Goal: Task Accomplishment & Management: Complete application form

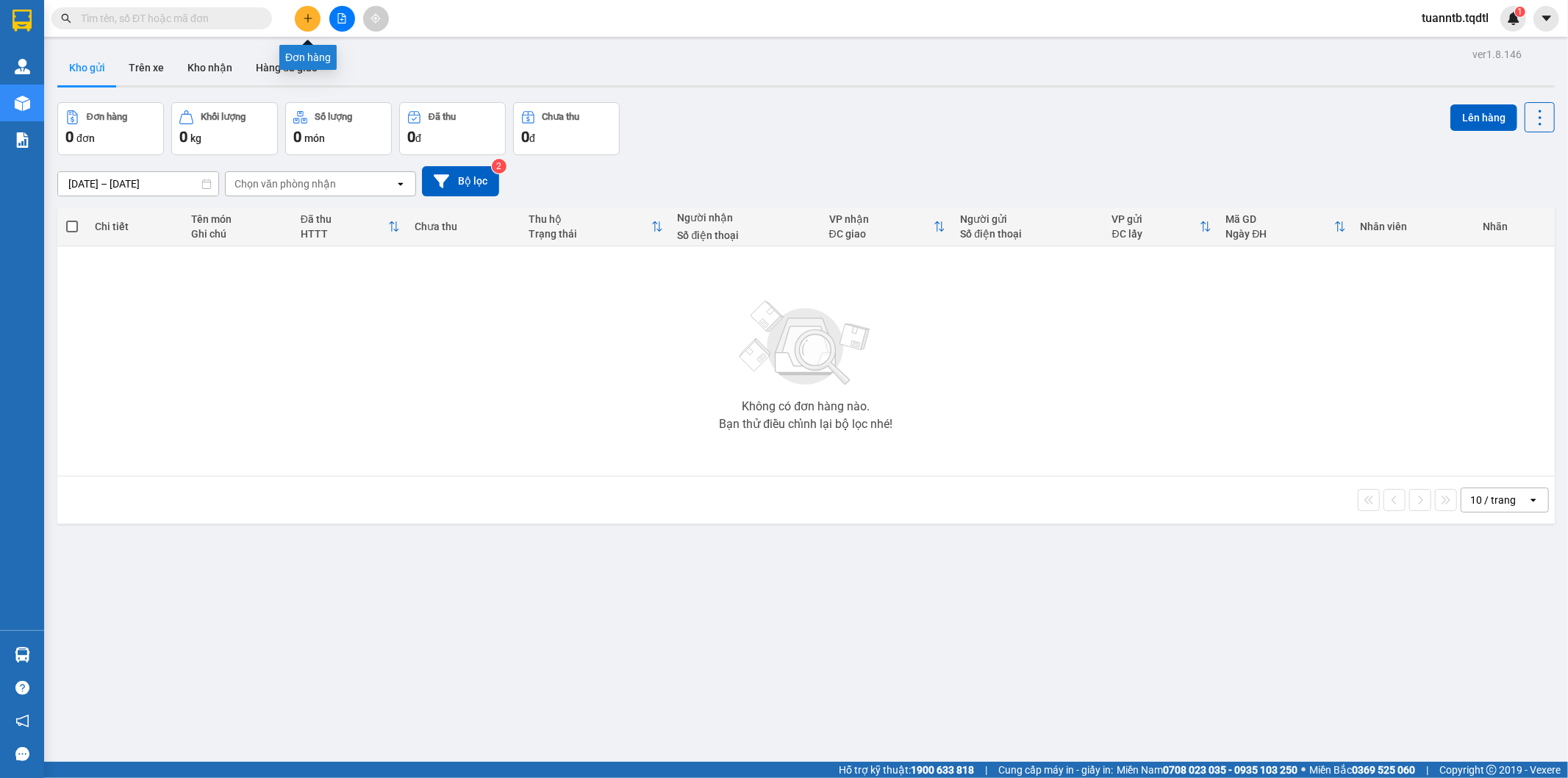
click at [311, 27] on button at bounding box center [307, 19] width 26 height 26
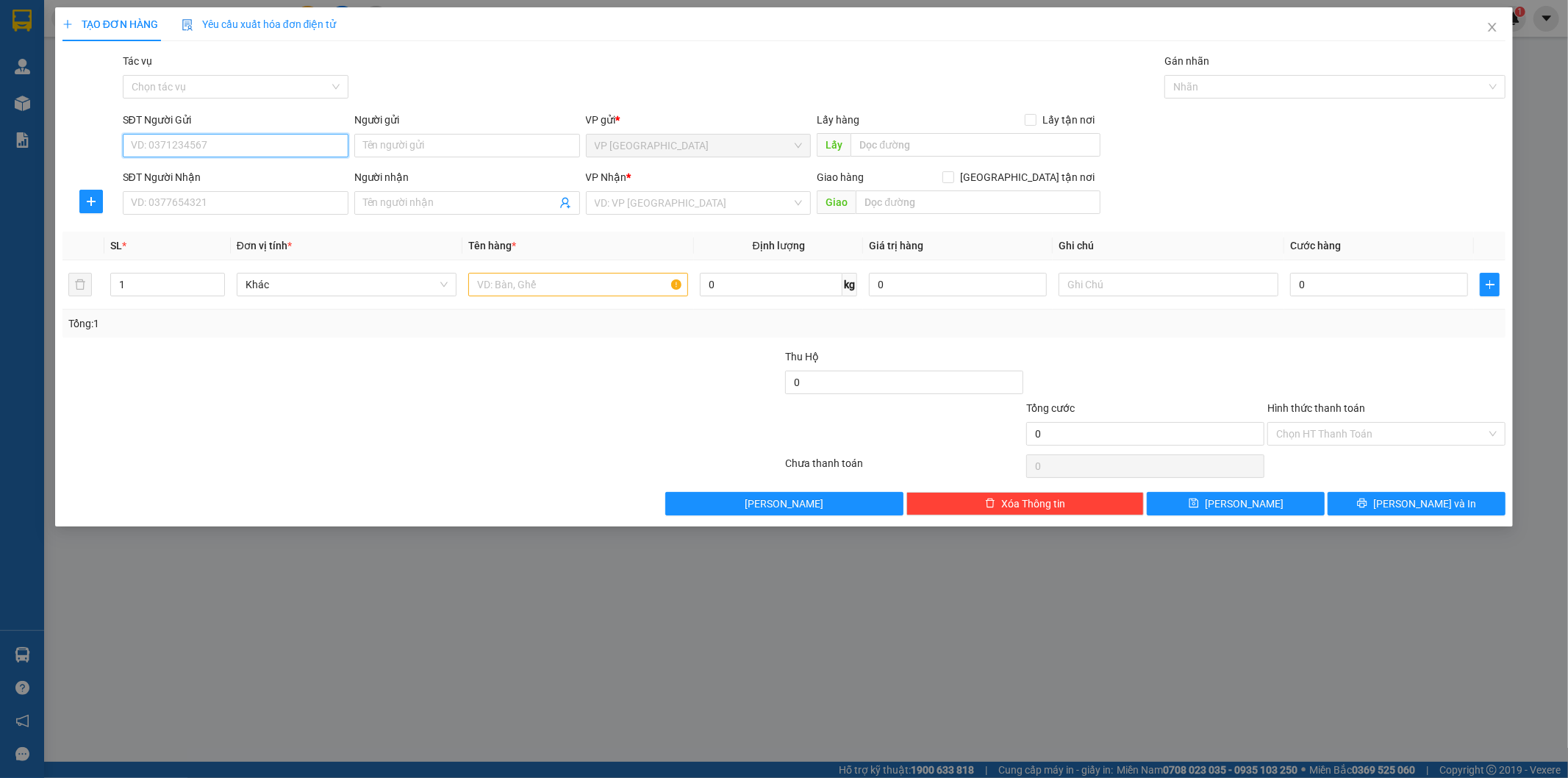
click at [303, 149] on input "SĐT Người Gửi" at bounding box center [235, 146] width 225 height 24
type input "0976446157"
click at [425, 143] on input "Người gửi" at bounding box center [467, 146] width 225 height 24
click at [218, 207] on input "SĐT Người Nhận" at bounding box center [235, 203] width 225 height 24
type input "0973220019"
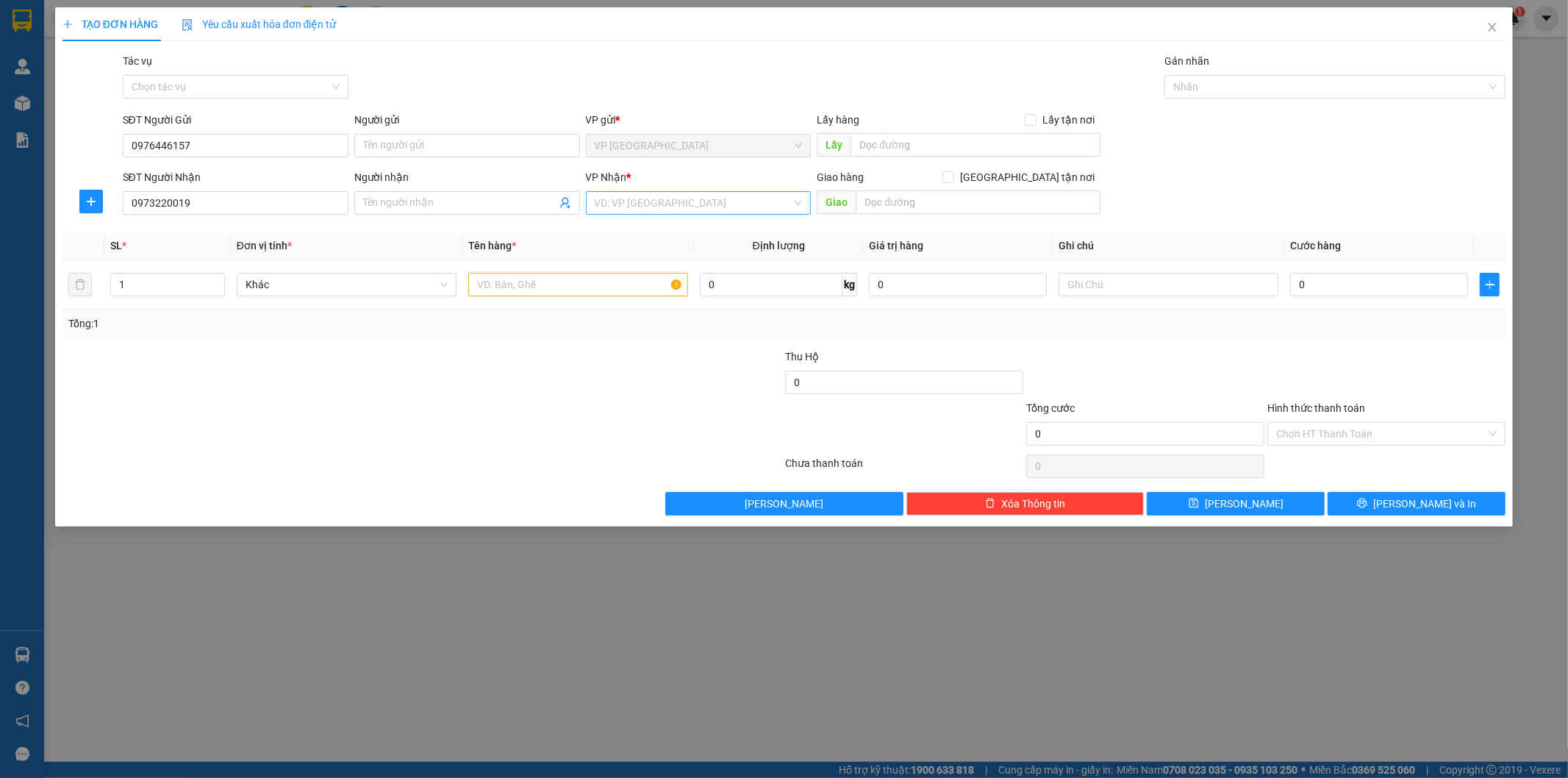
click at [618, 204] on input "search" at bounding box center [693, 202] width 197 height 22
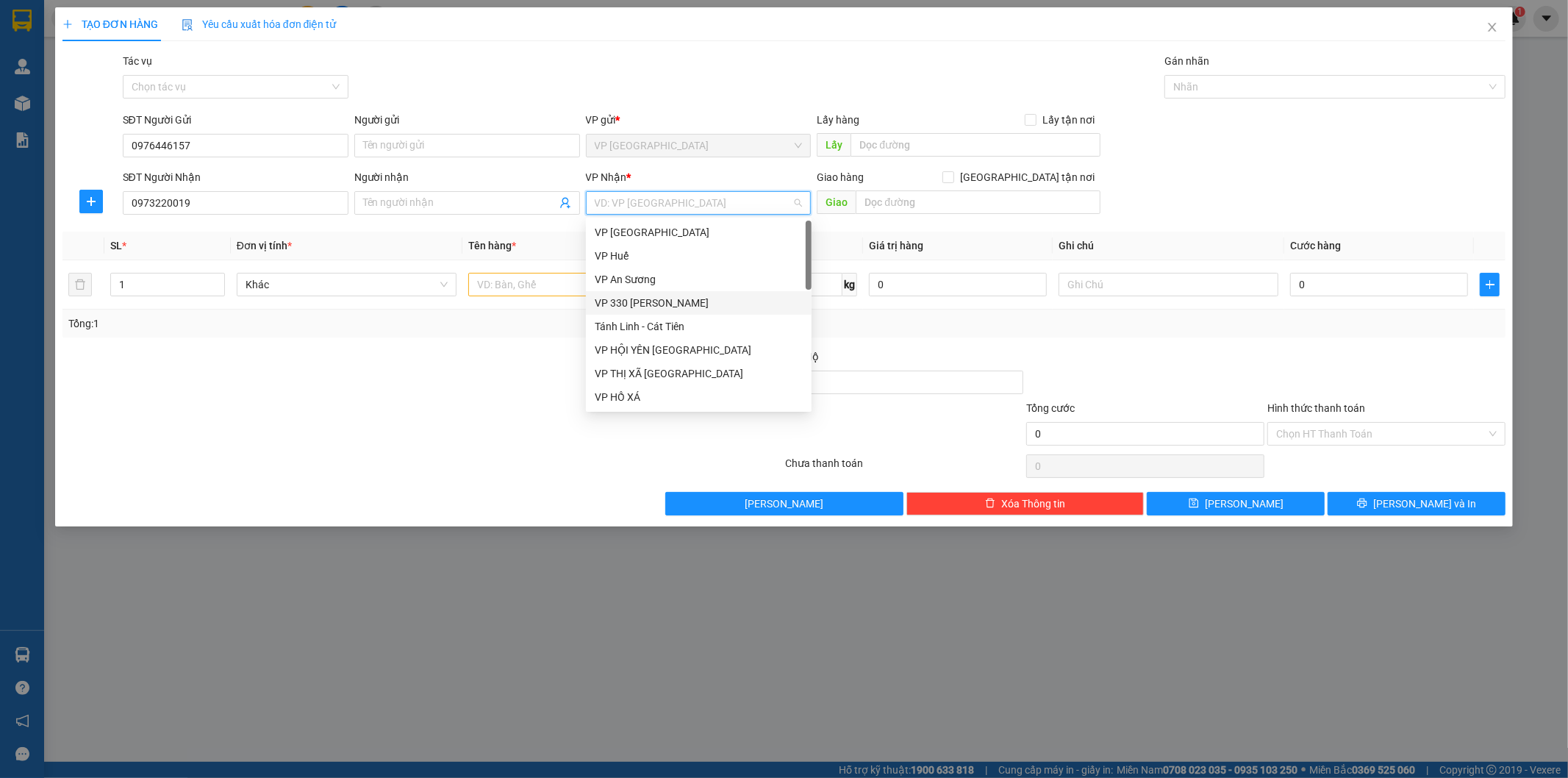
click at [626, 304] on div "VP 330 [PERSON_NAME]" at bounding box center [698, 302] width 208 height 16
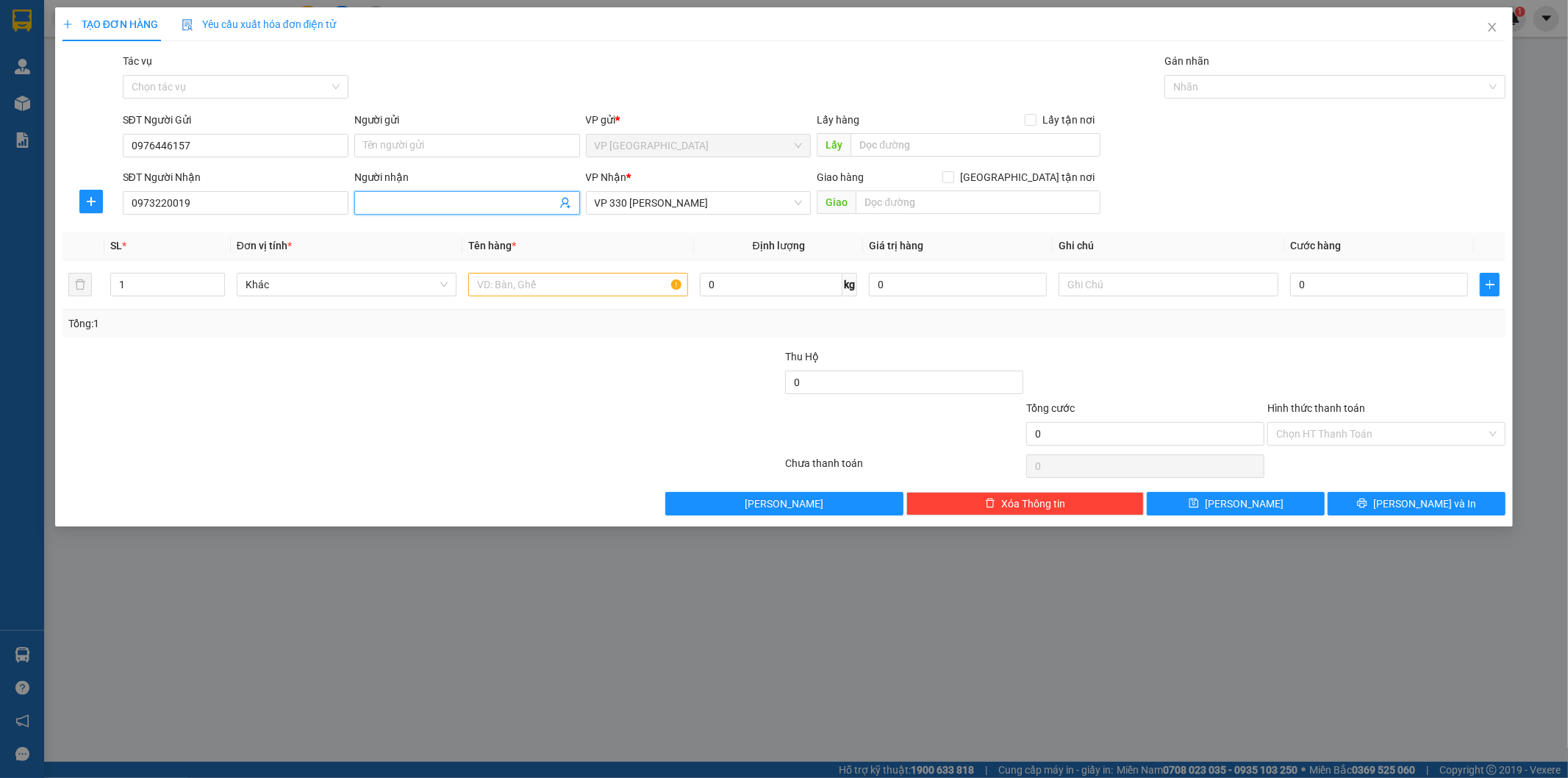
click at [496, 194] on input "Người nhận" at bounding box center [460, 202] width 194 height 16
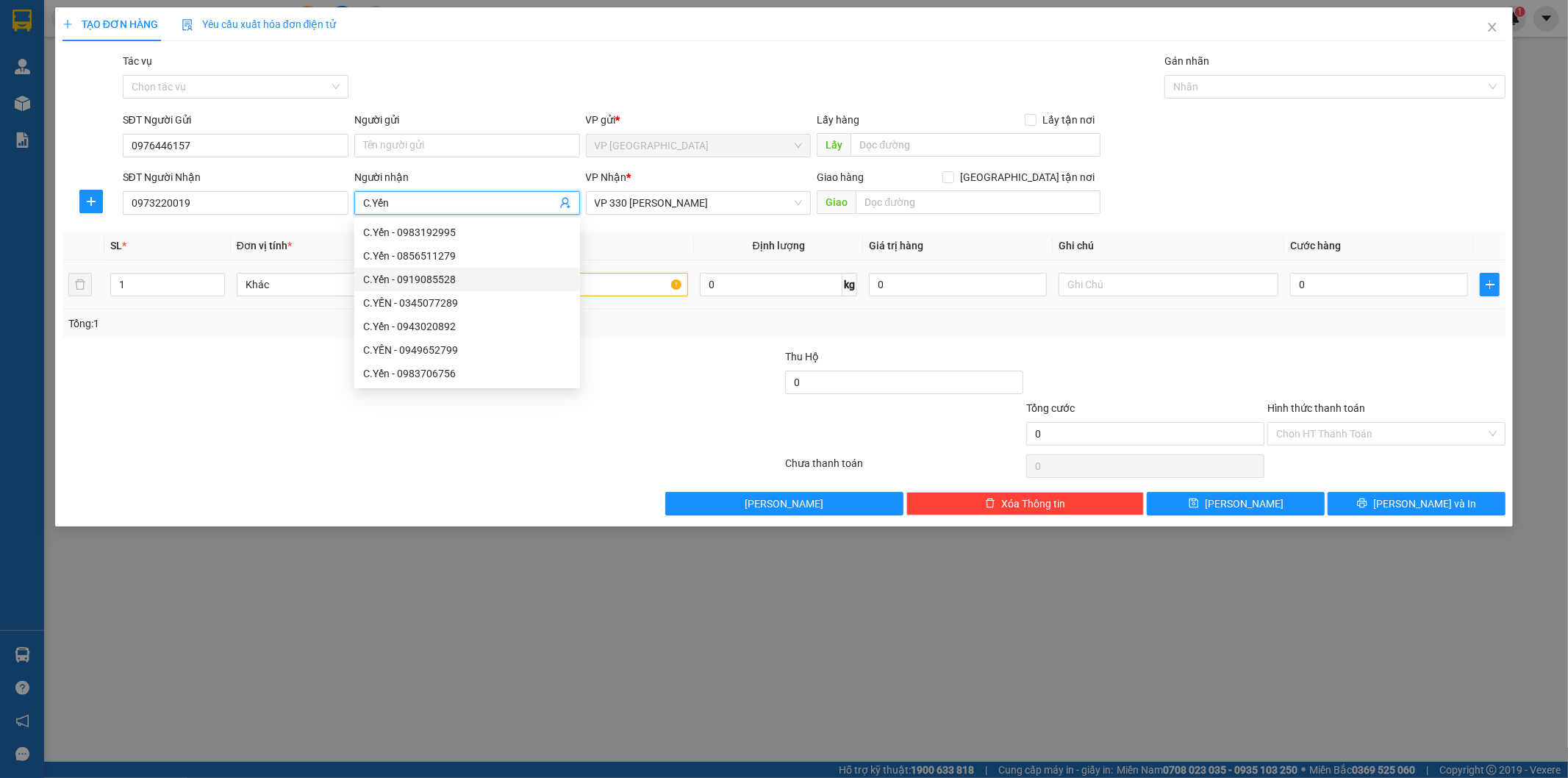
type input "C.Yến"
click at [643, 281] on input "text" at bounding box center [578, 284] width 219 height 24
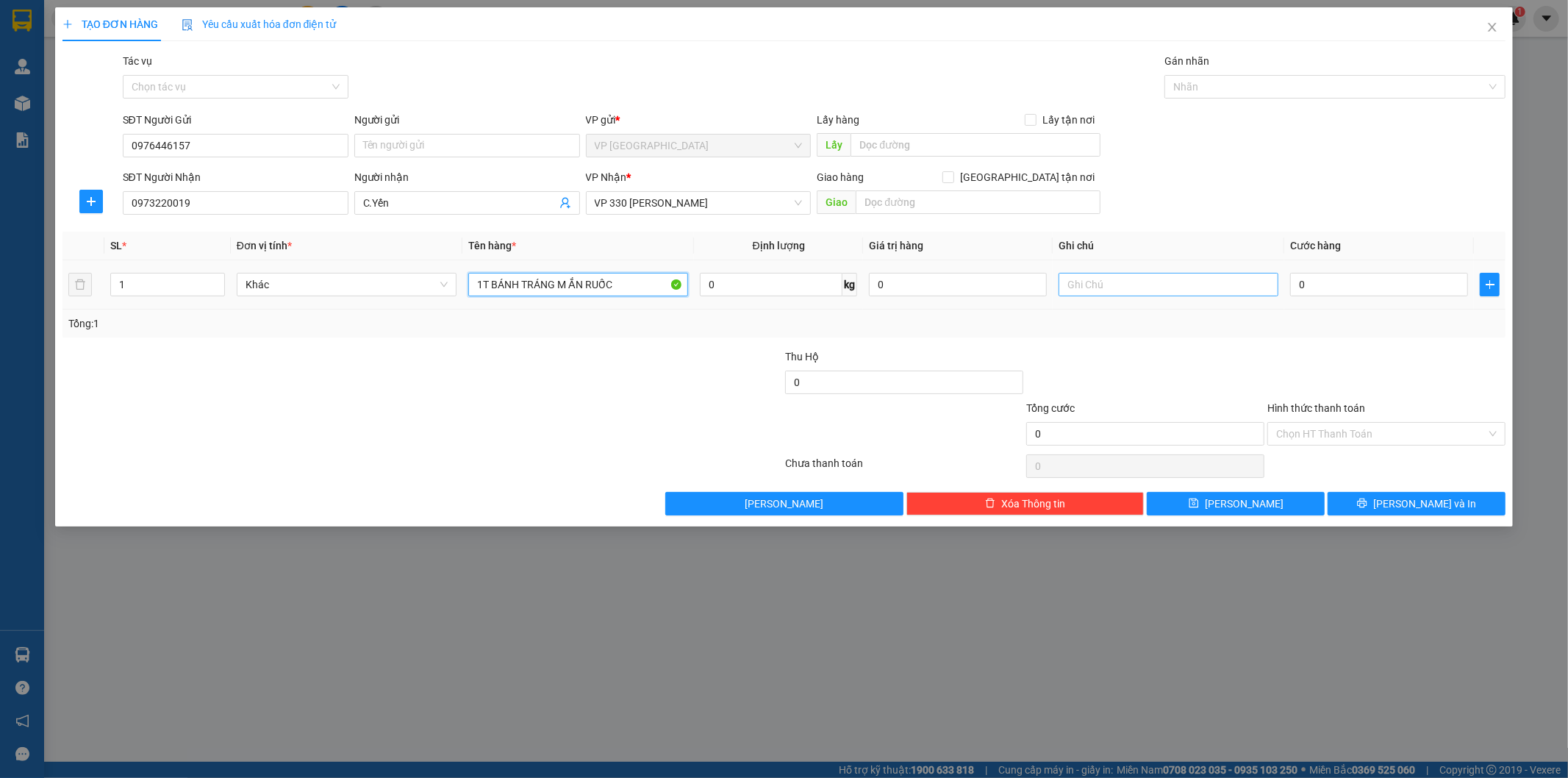
type input "1T BÁNH TRÁNG M ẮN RUỐC"
click at [1149, 288] on input "text" at bounding box center [1168, 284] width 219 height 24
type input "CC"
click at [583, 290] on input "1T BÁNH TRÁNG M ẮN RUỐC" at bounding box center [578, 284] width 219 height 24
type input "1T BÁNH TRÁNG MẮM RUỐC"
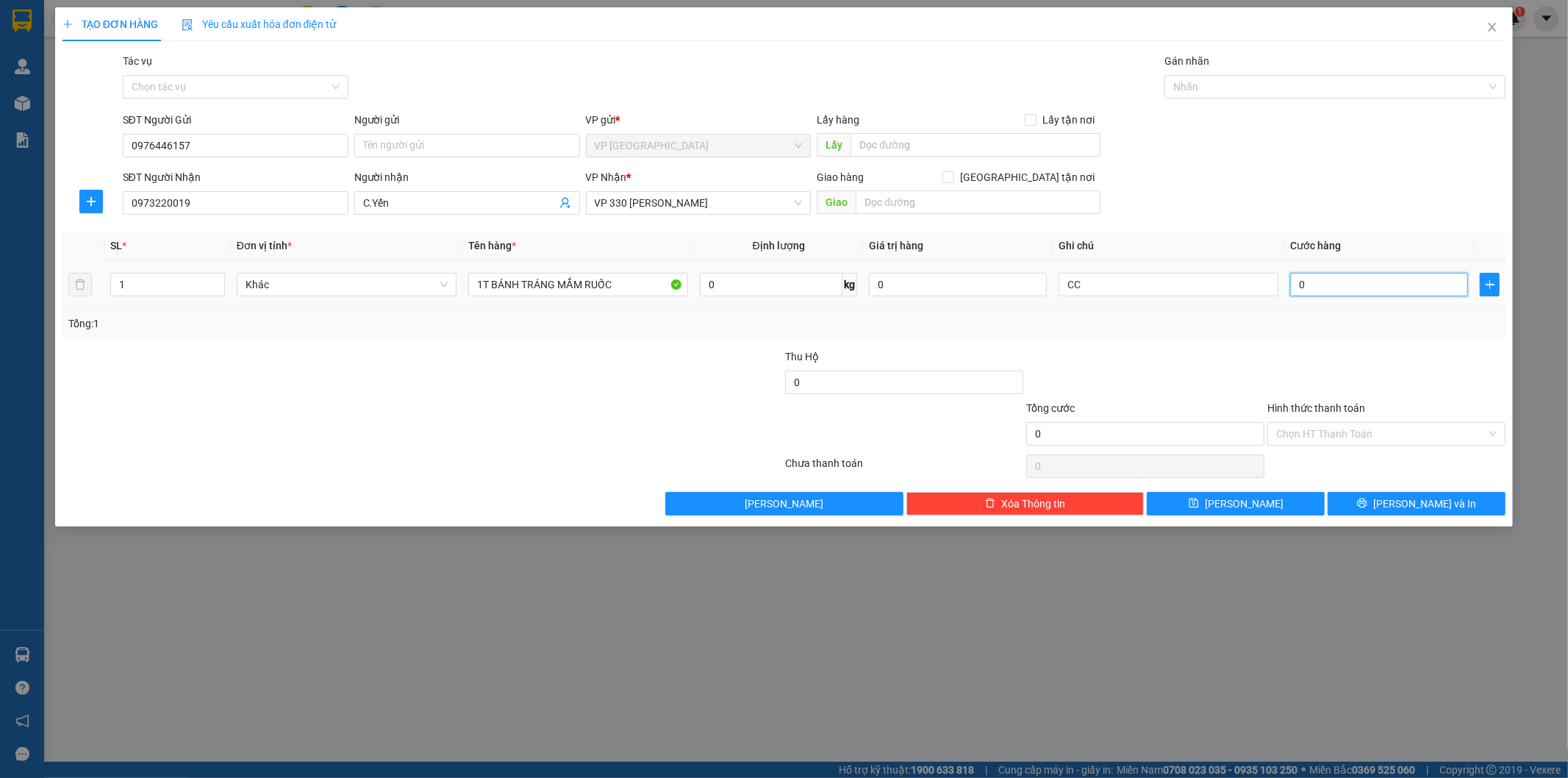
click at [1334, 290] on input "0" at bounding box center [1378, 284] width 178 height 24
type input "1"
type input "165"
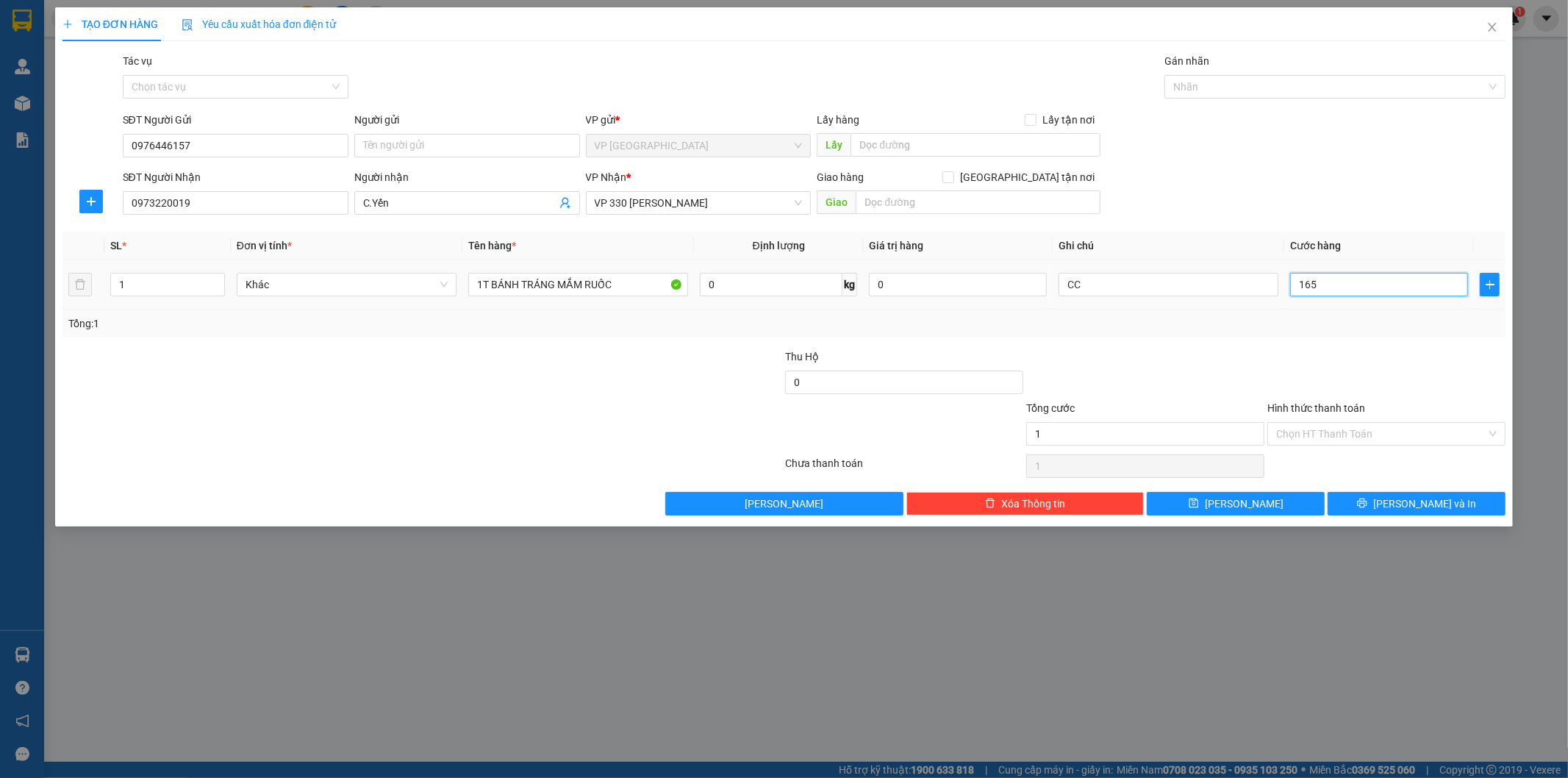
type input "165"
type input "16"
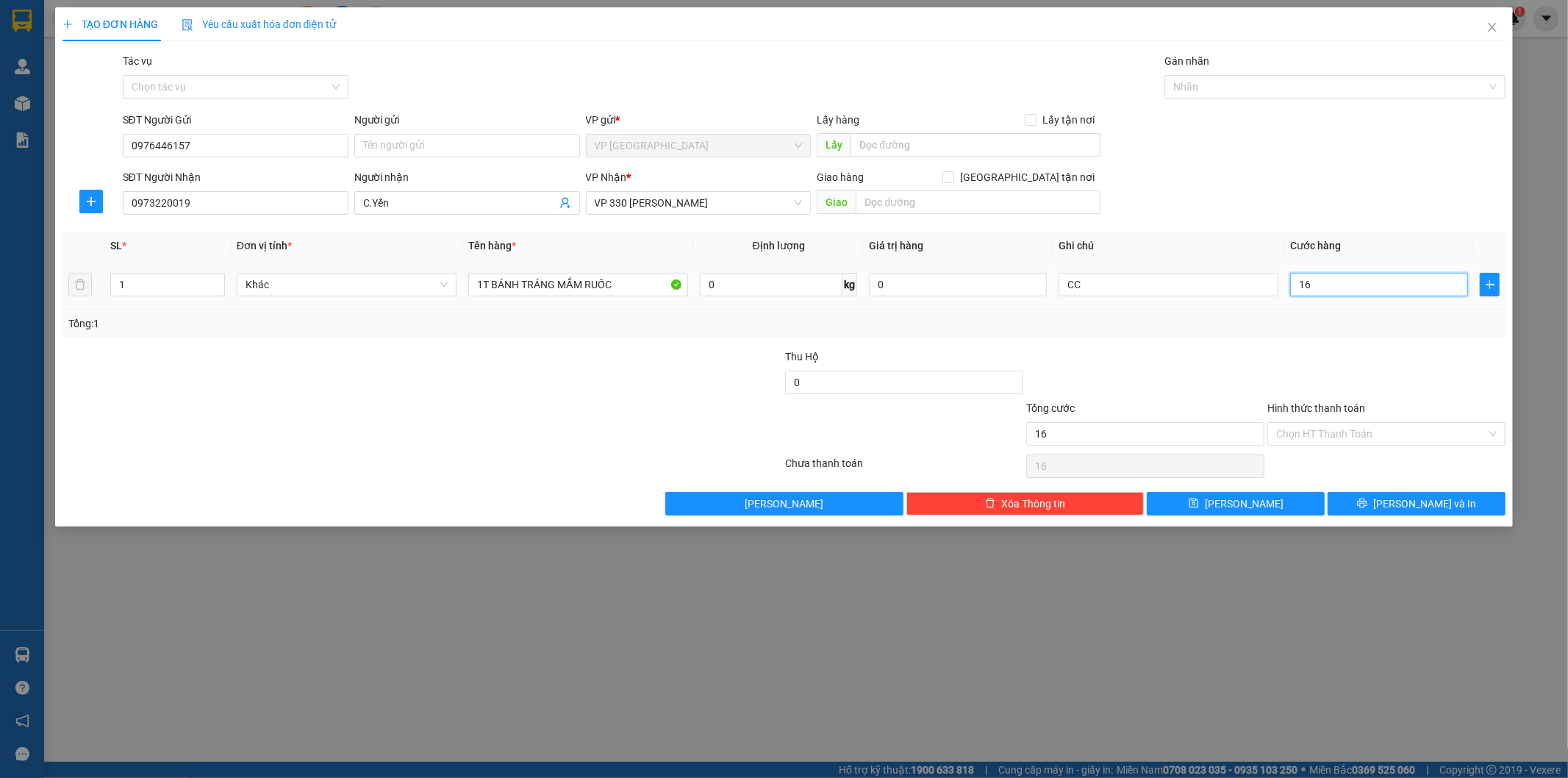
type input "1"
type input "15"
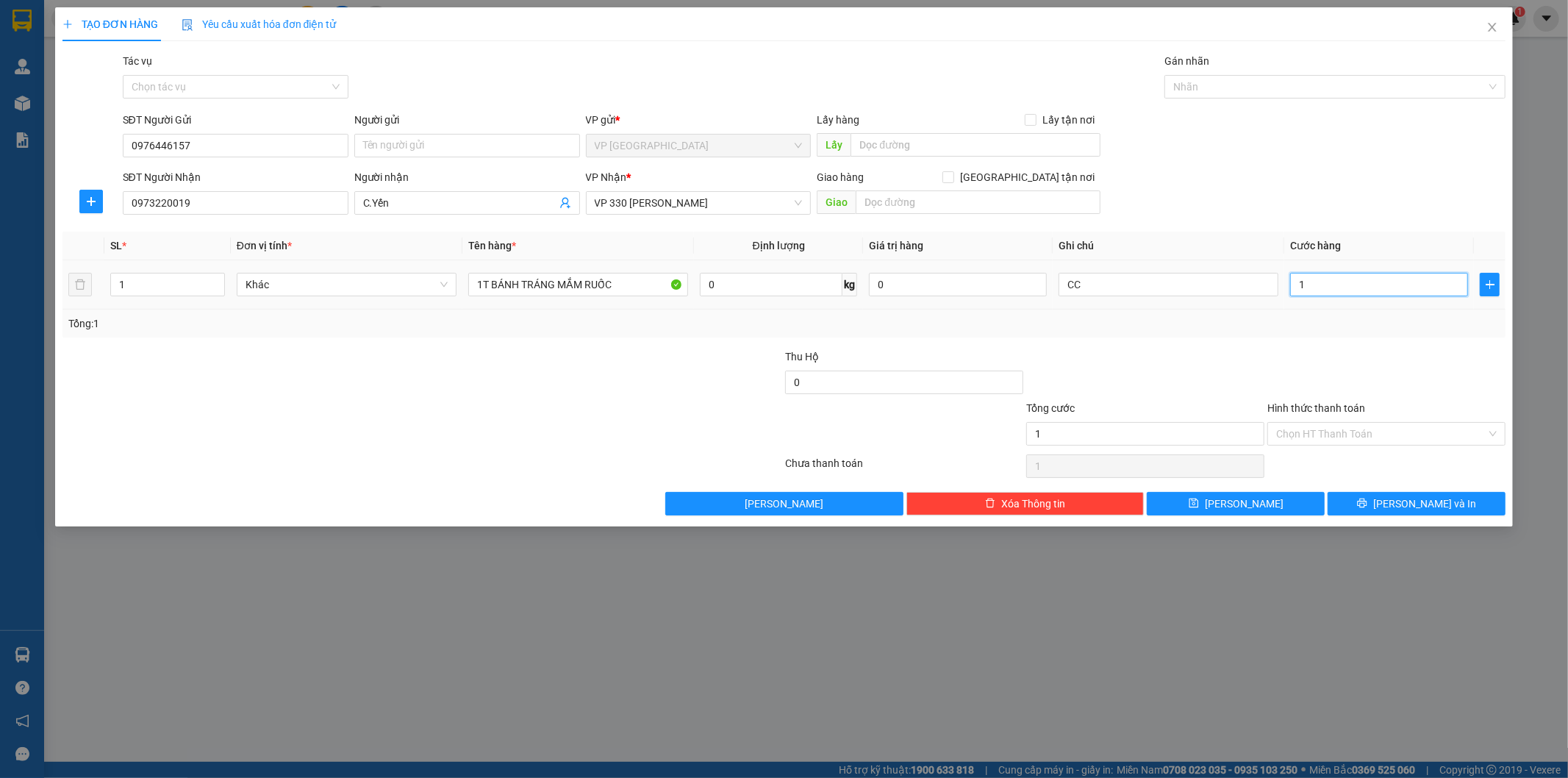
type input "15"
type input "150"
type input "1.500"
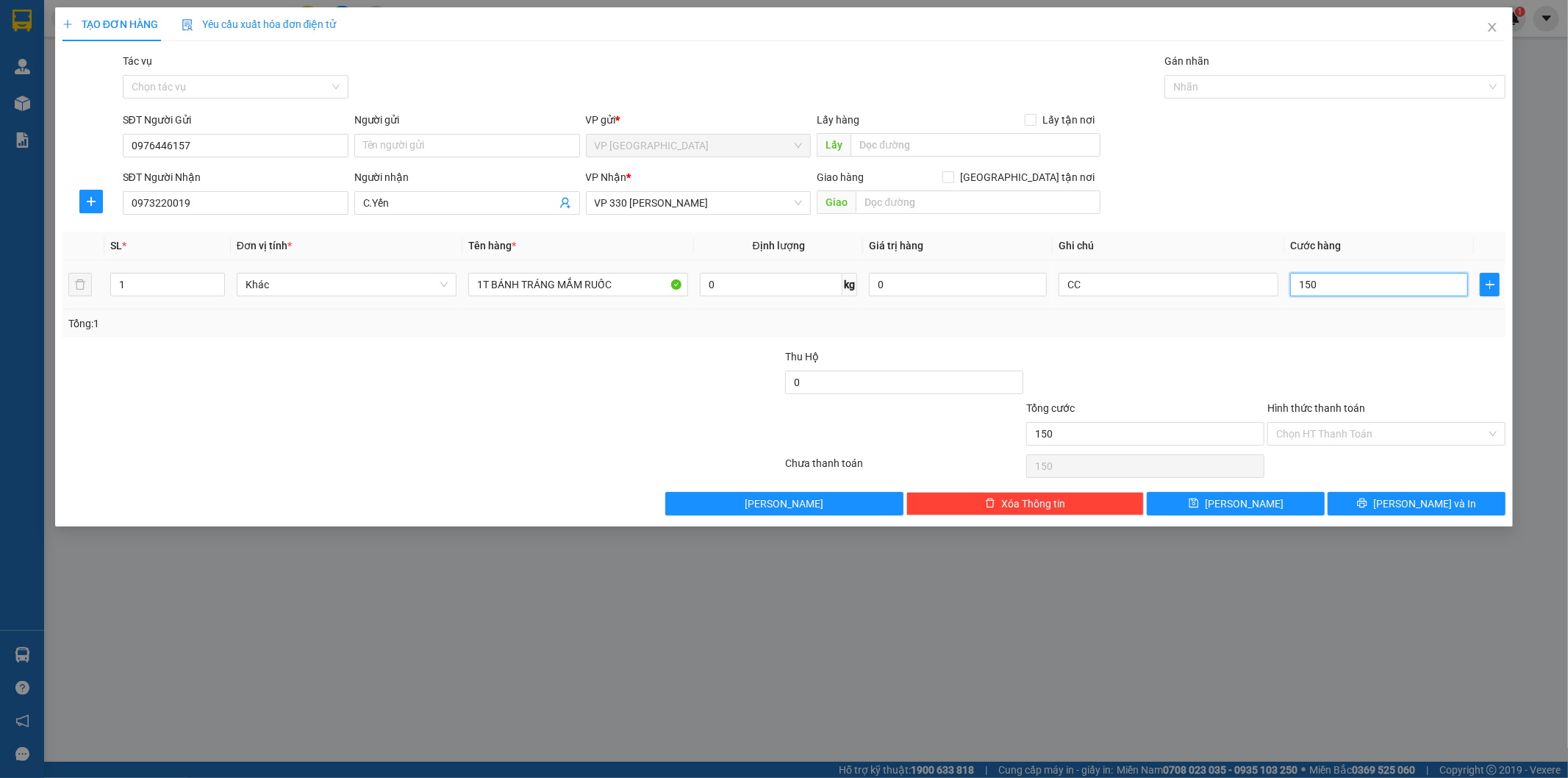
type input "1.500"
type input "15.000"
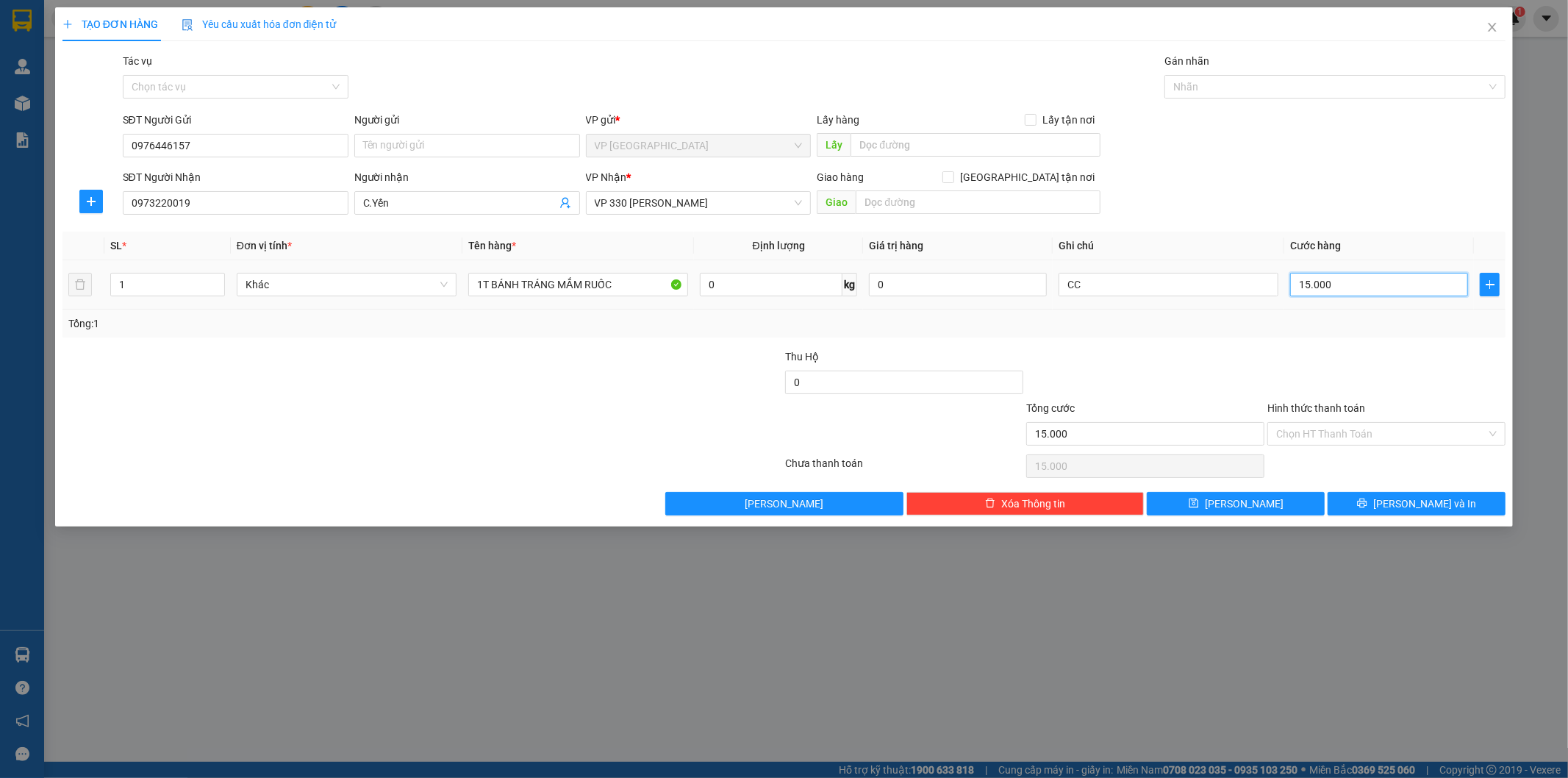
type input "150.000"
type input "1.500.000"
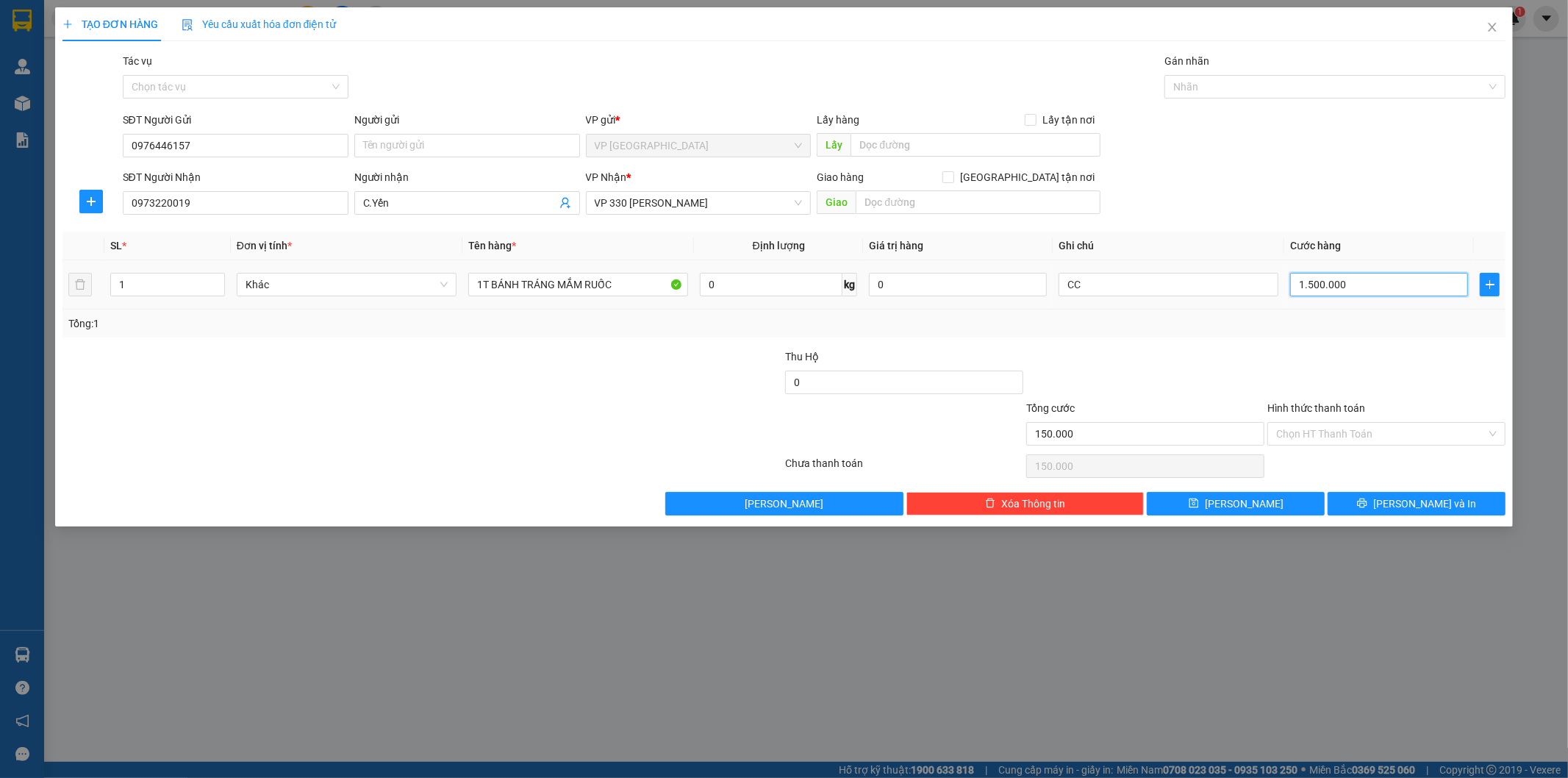
type input "1.500.000"
type input "150.000"
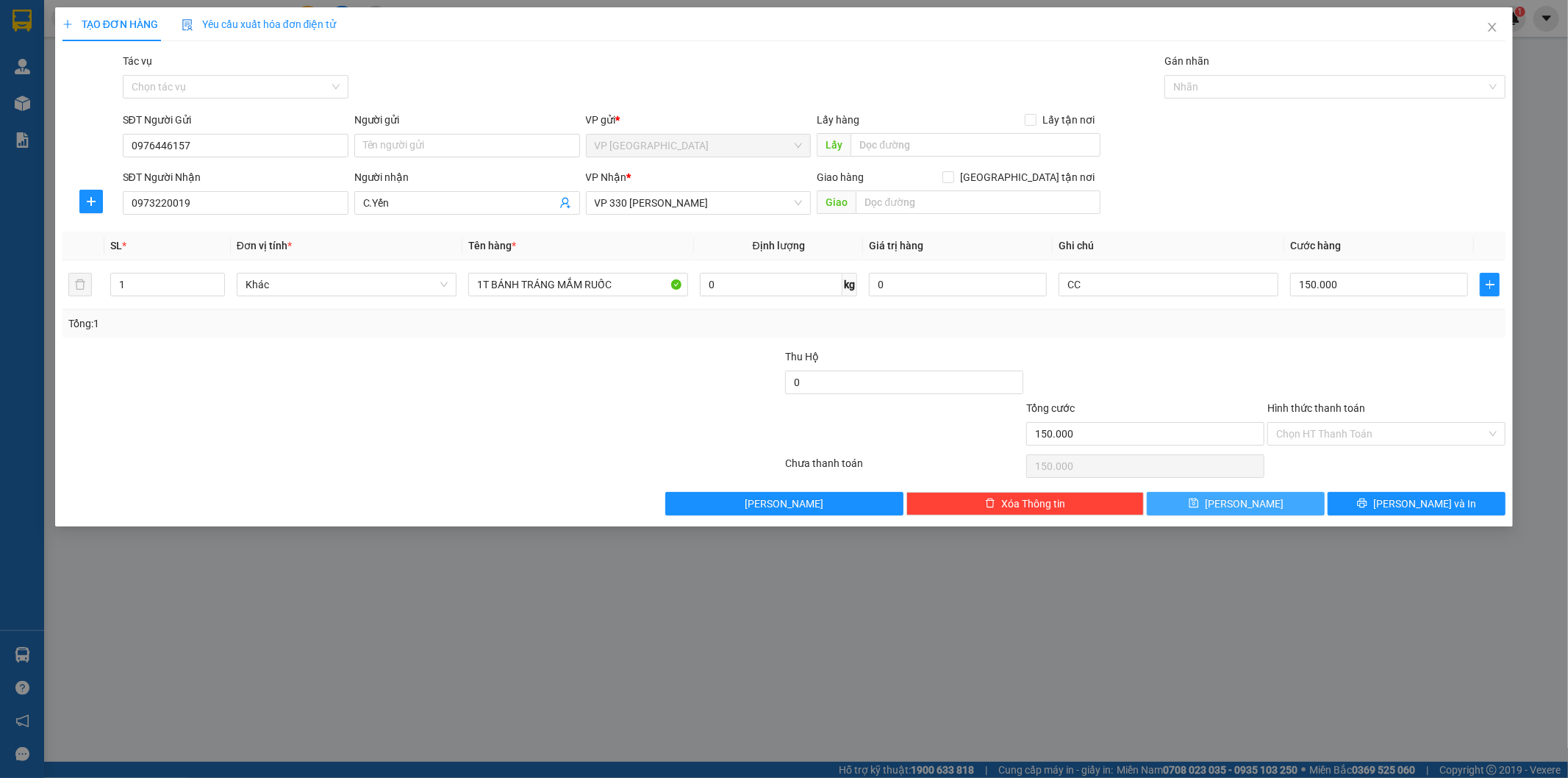
drag, startPoint x: 1188, startPoint y: 509, endPoint x: 1250, endPoint y: 453, distance: 83.5
click at [1188, 509] on button "[PERSON_NAME]" at bounding box center [1235, 504] width 178 height 24
type input "0"
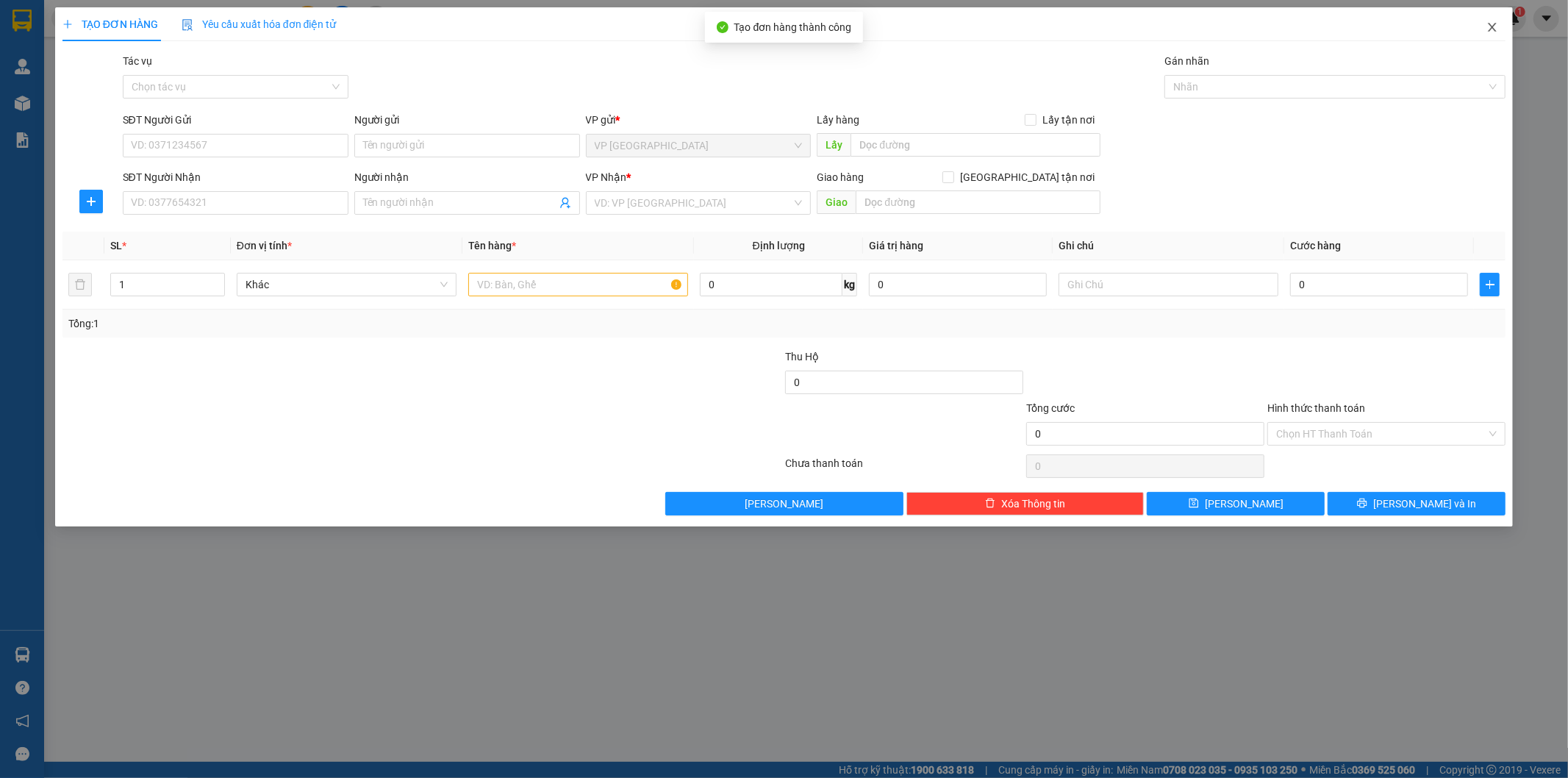
click at [1489, 32] on icon "close" at bounding box center [1492, 27] width 12 height 12
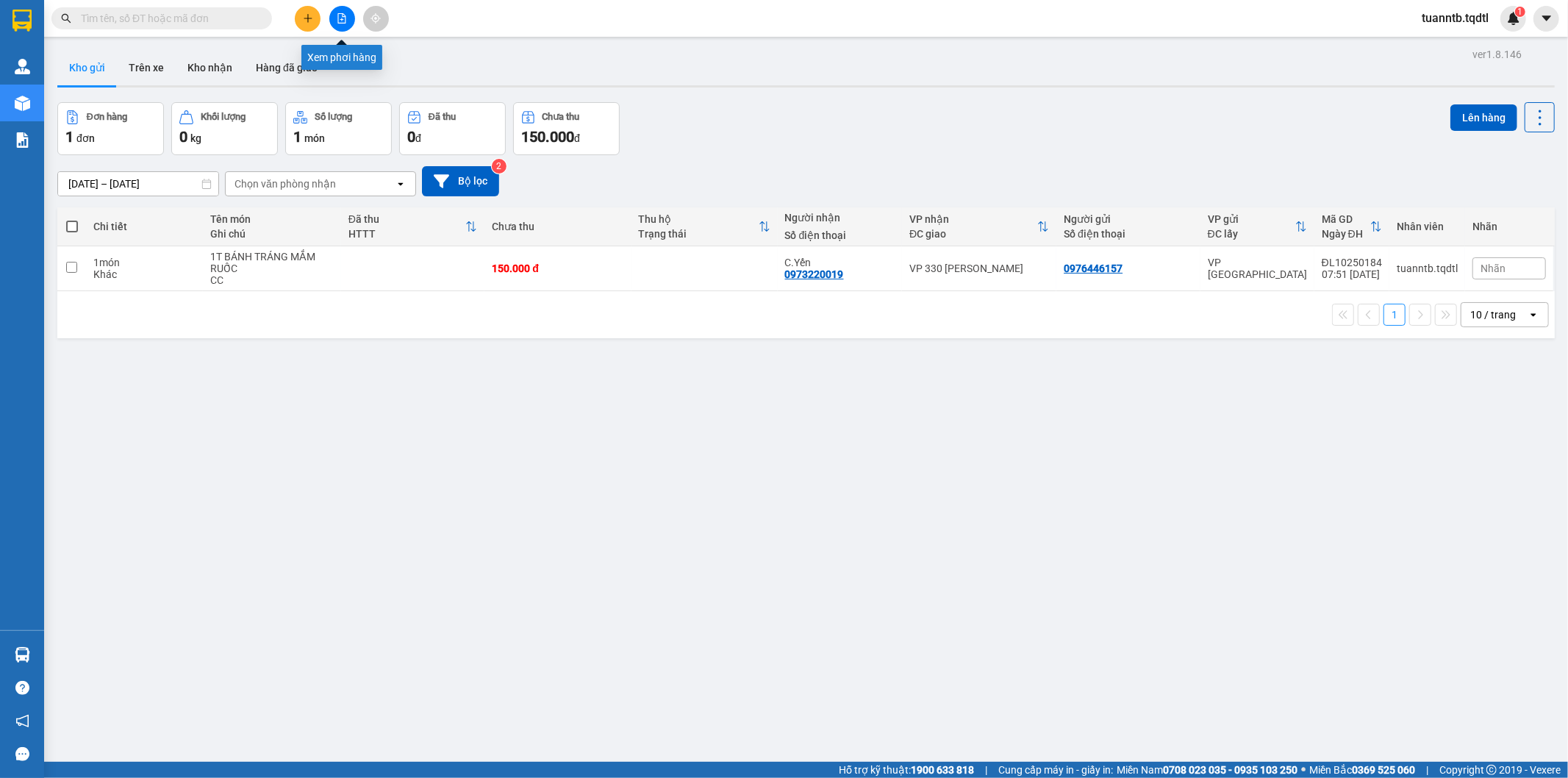
click at [340, 18] on icon "file-add" at bounding box center [341, 18] width 10 height 10
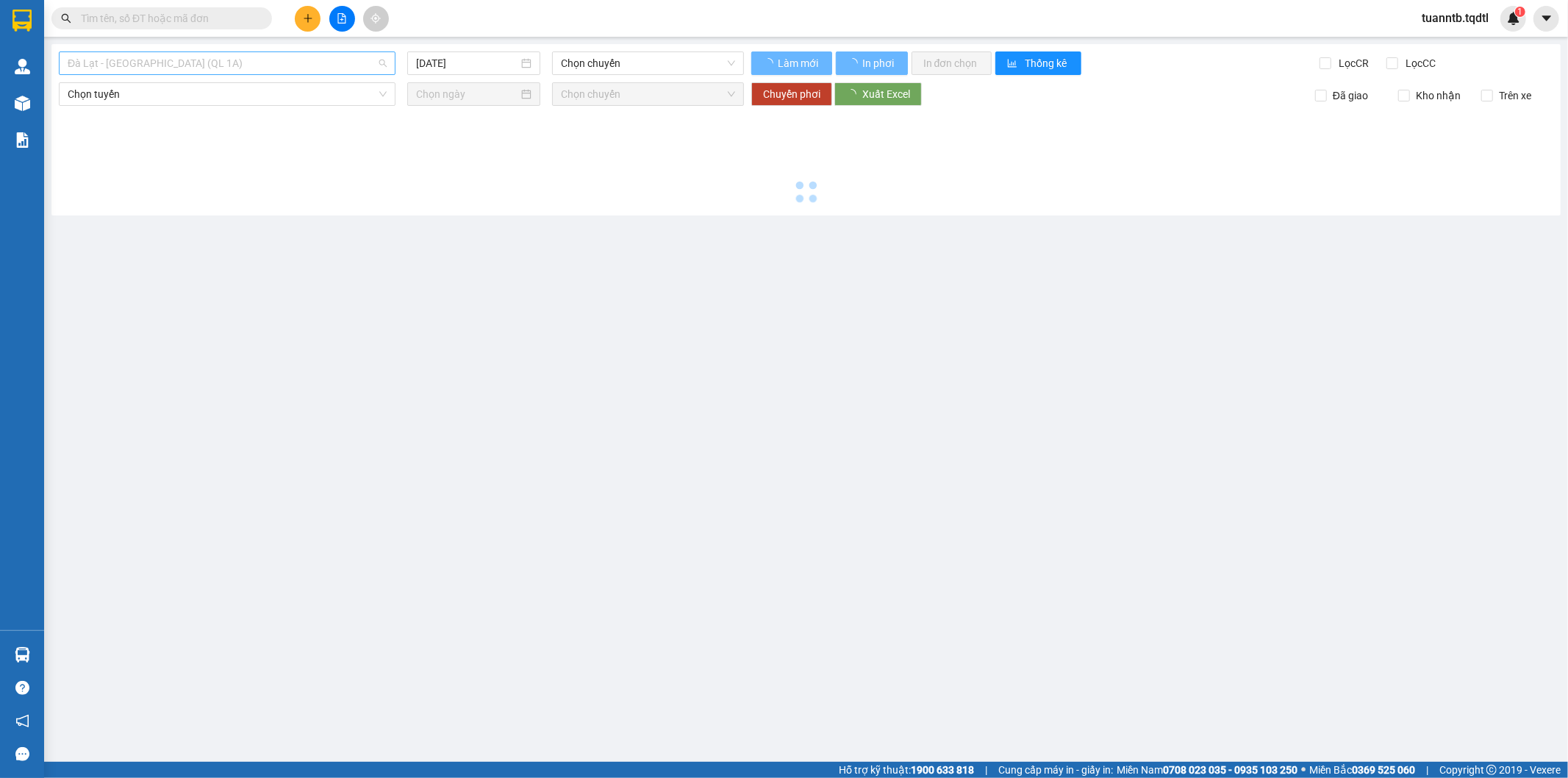
click at [274, 56] on span "Đà Lạt - [GEOGRAPHIC_DATA] (QL 1A)" at bounding box center [227, 63] width 319 height 22
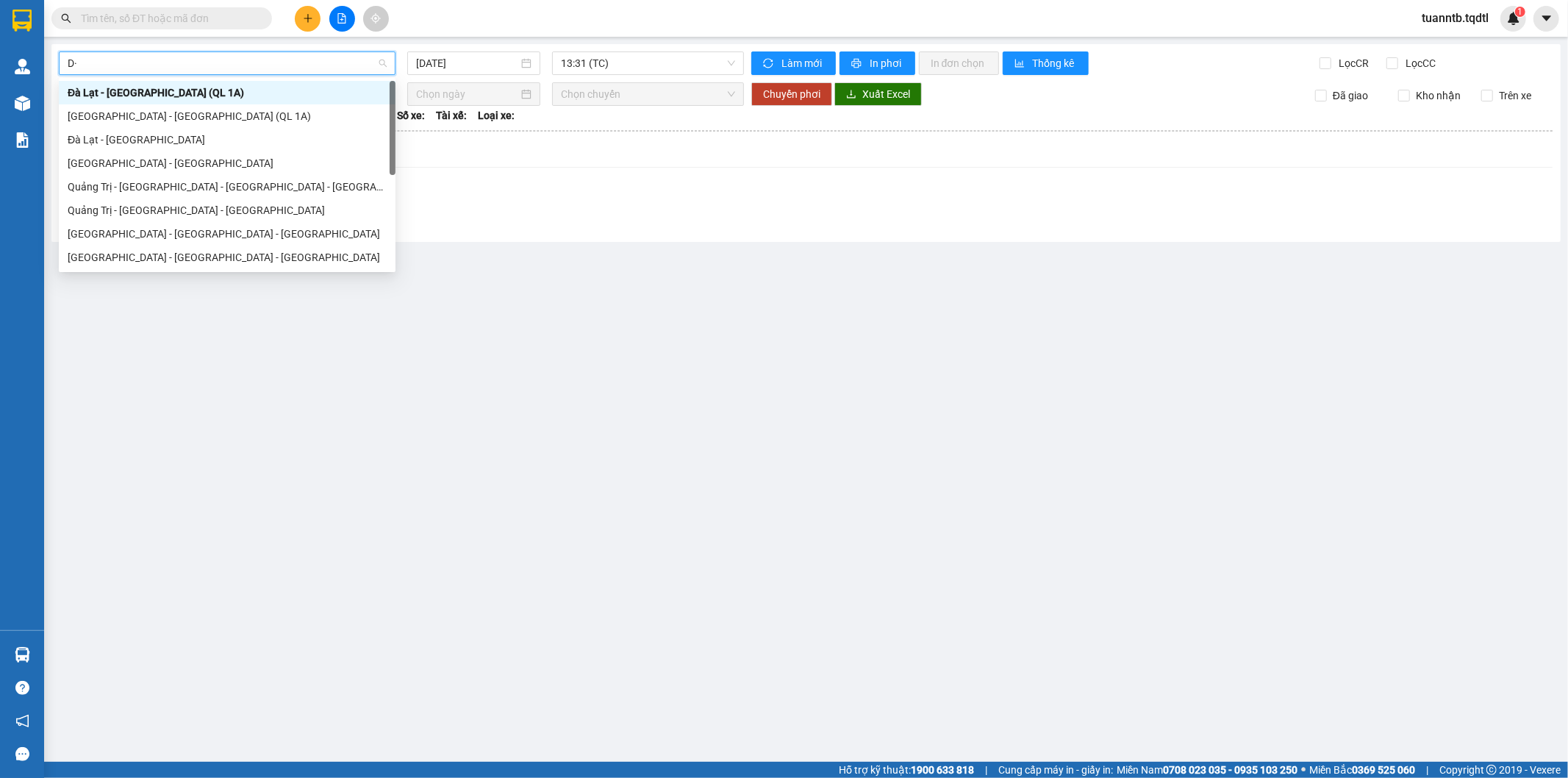
type input "D"
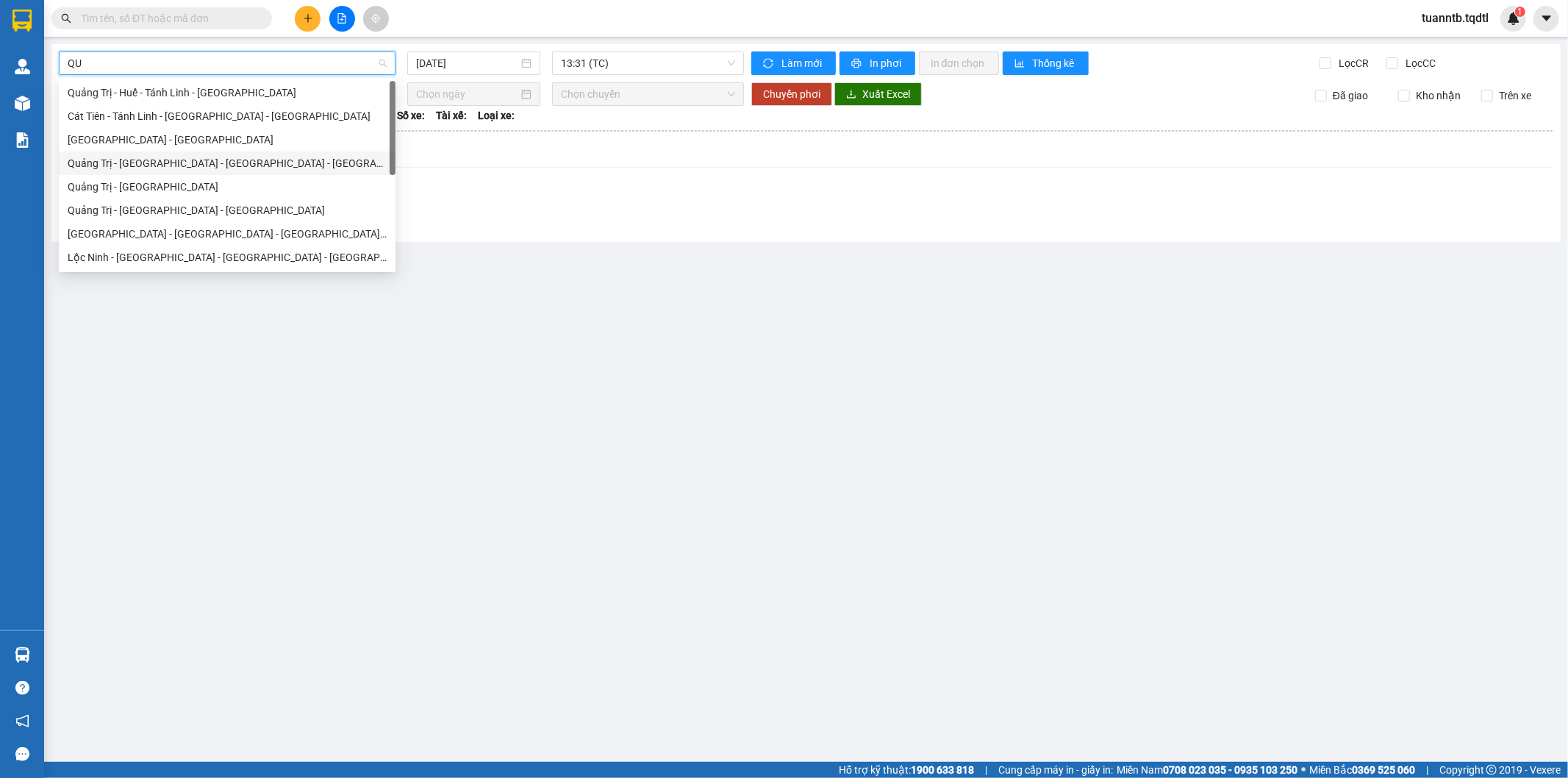
type input "QUA"
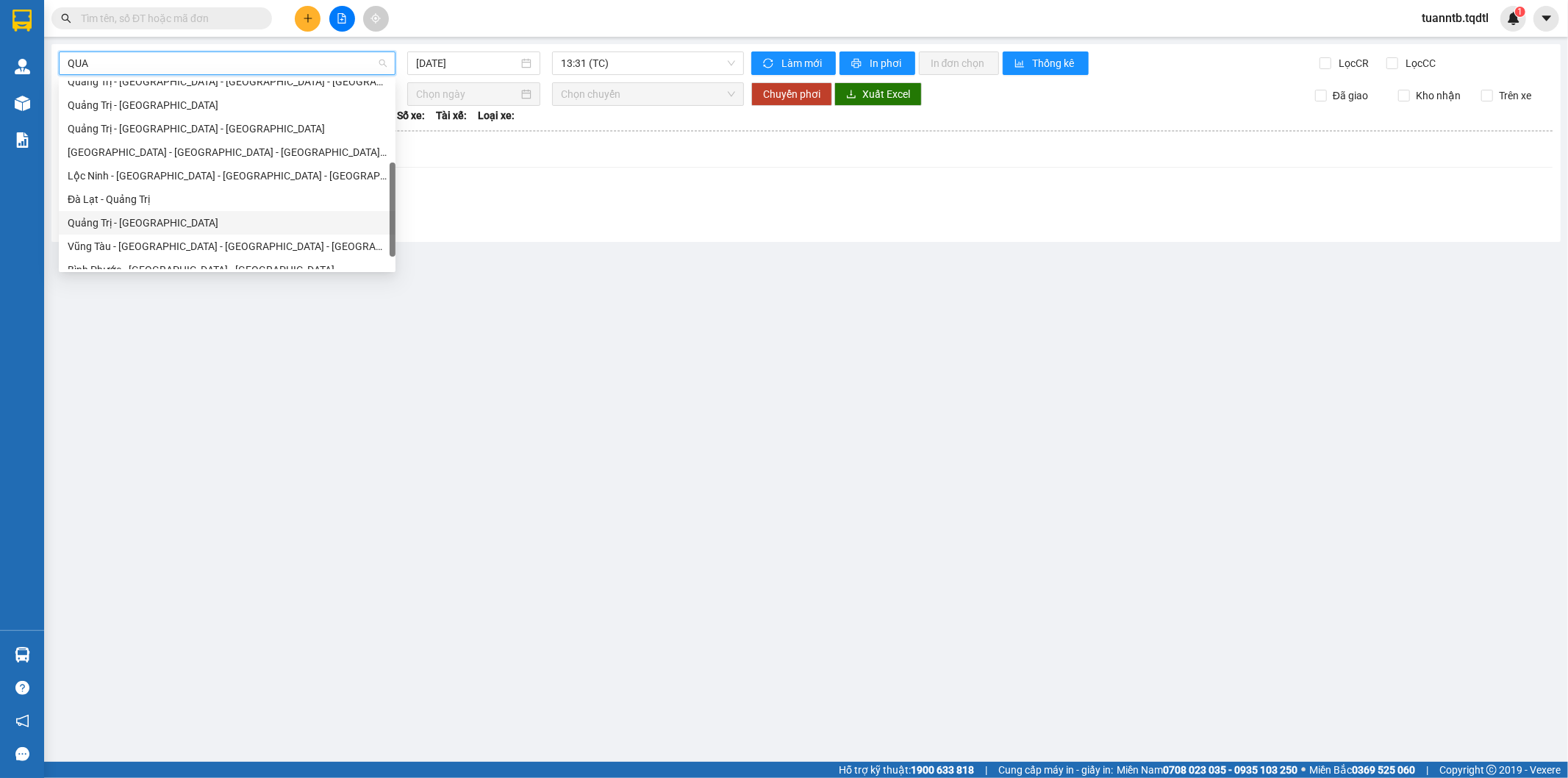
drag, startPoint x: 141, startPoint y: 223, endPoint x: 170, endPoint y: 216, distance: 29.8
click at [141, 222] on div "Quảng Trị - [GEOGRAPHIC_DATA]" at bounding box center [227, 222] width 319 height 16
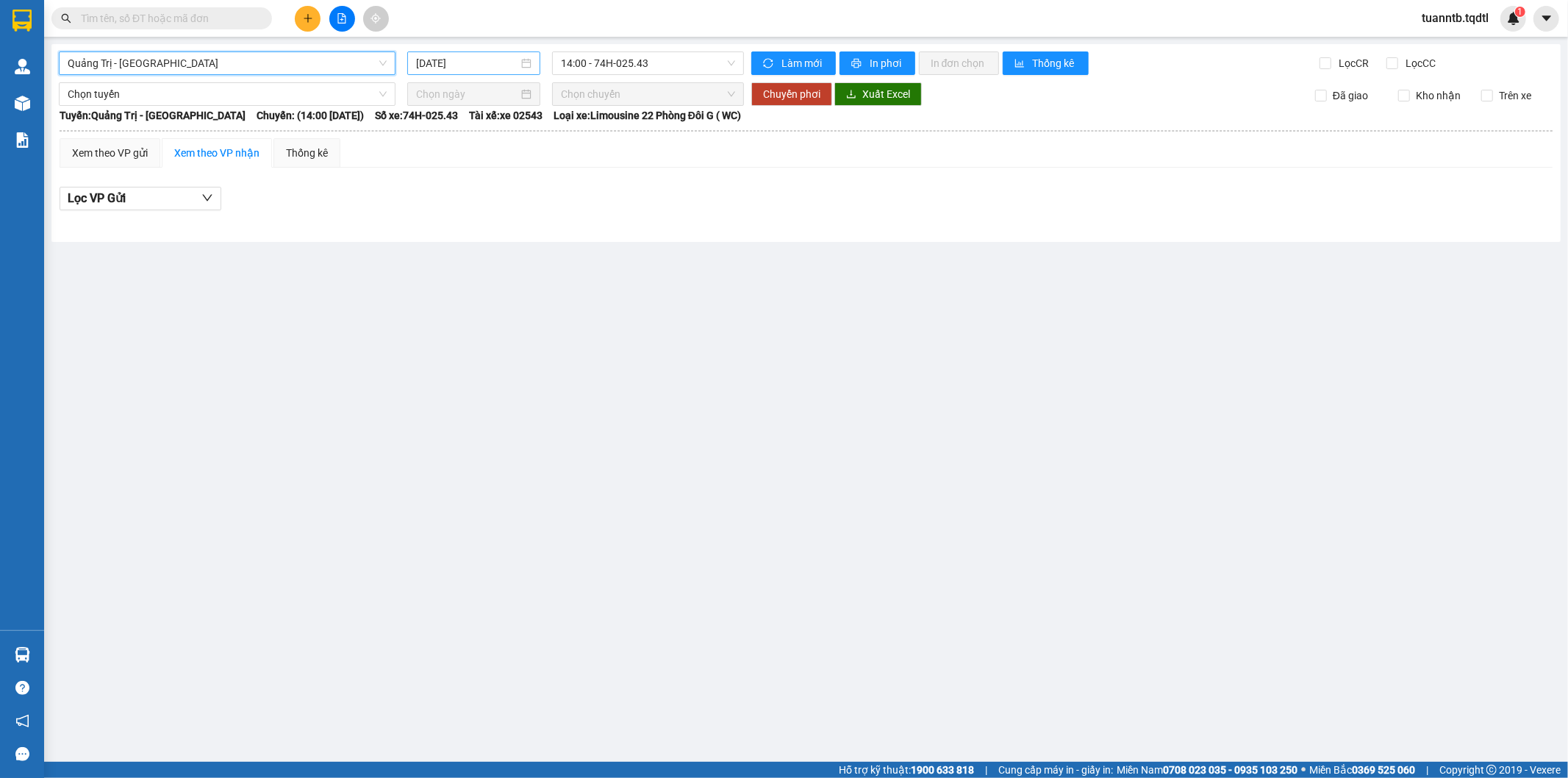
click at [452, 67] on input "[DATE]" at bounding box center [467, 63] width 102 height 16
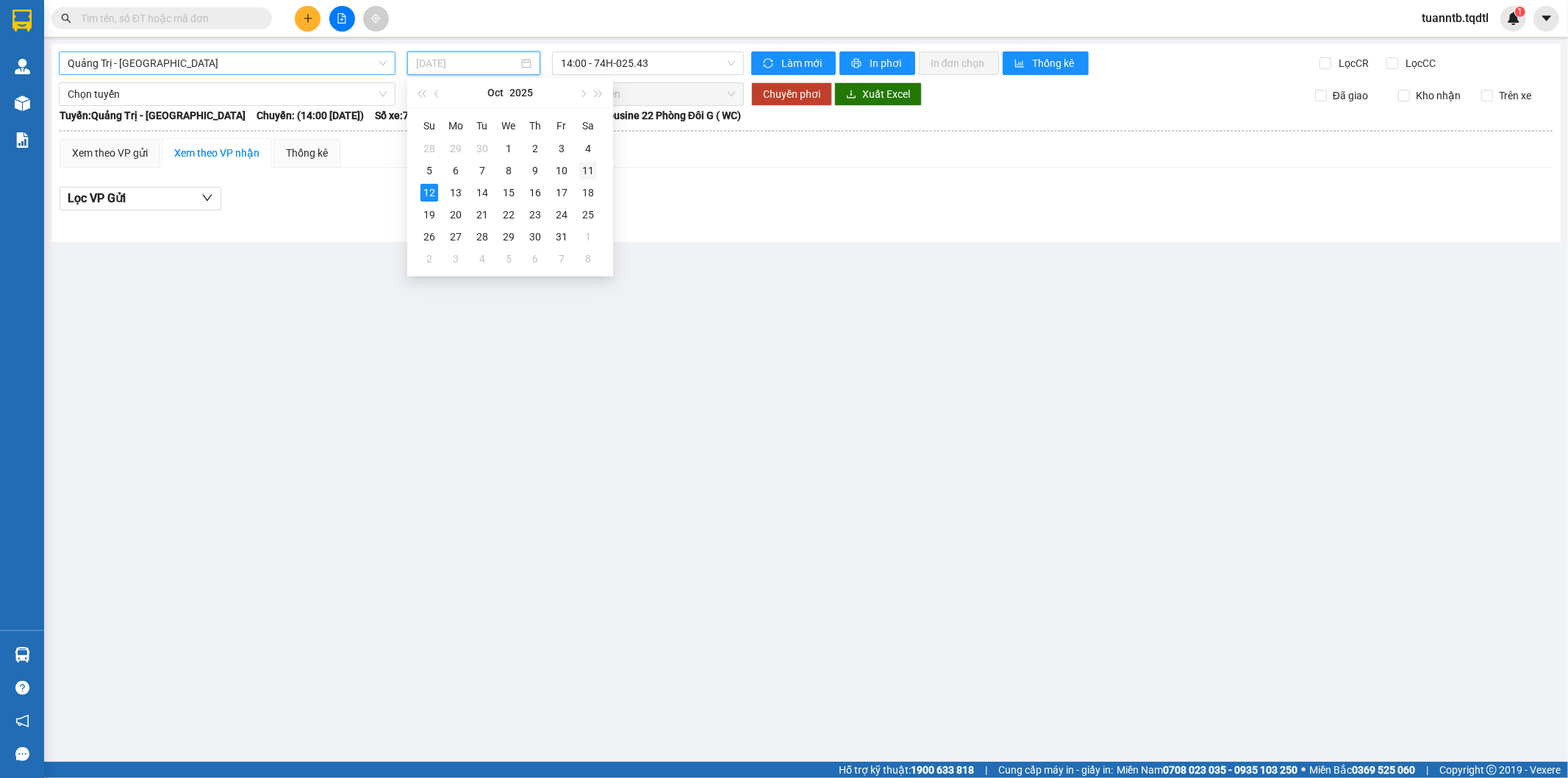
click at [593, 172] on div "11" at bounding box center [588, 171] width 18 height 18
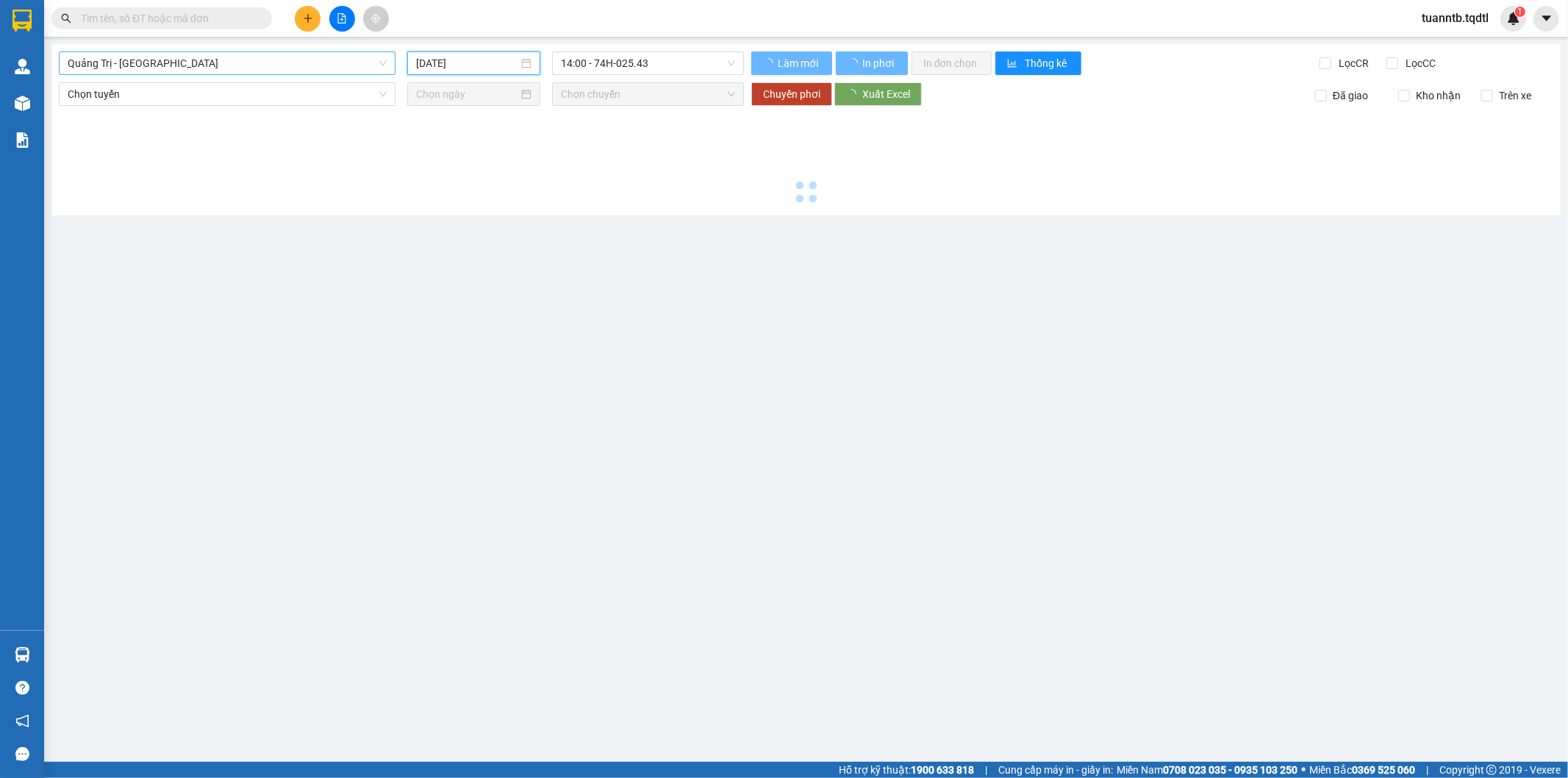
type input "[DATE]"
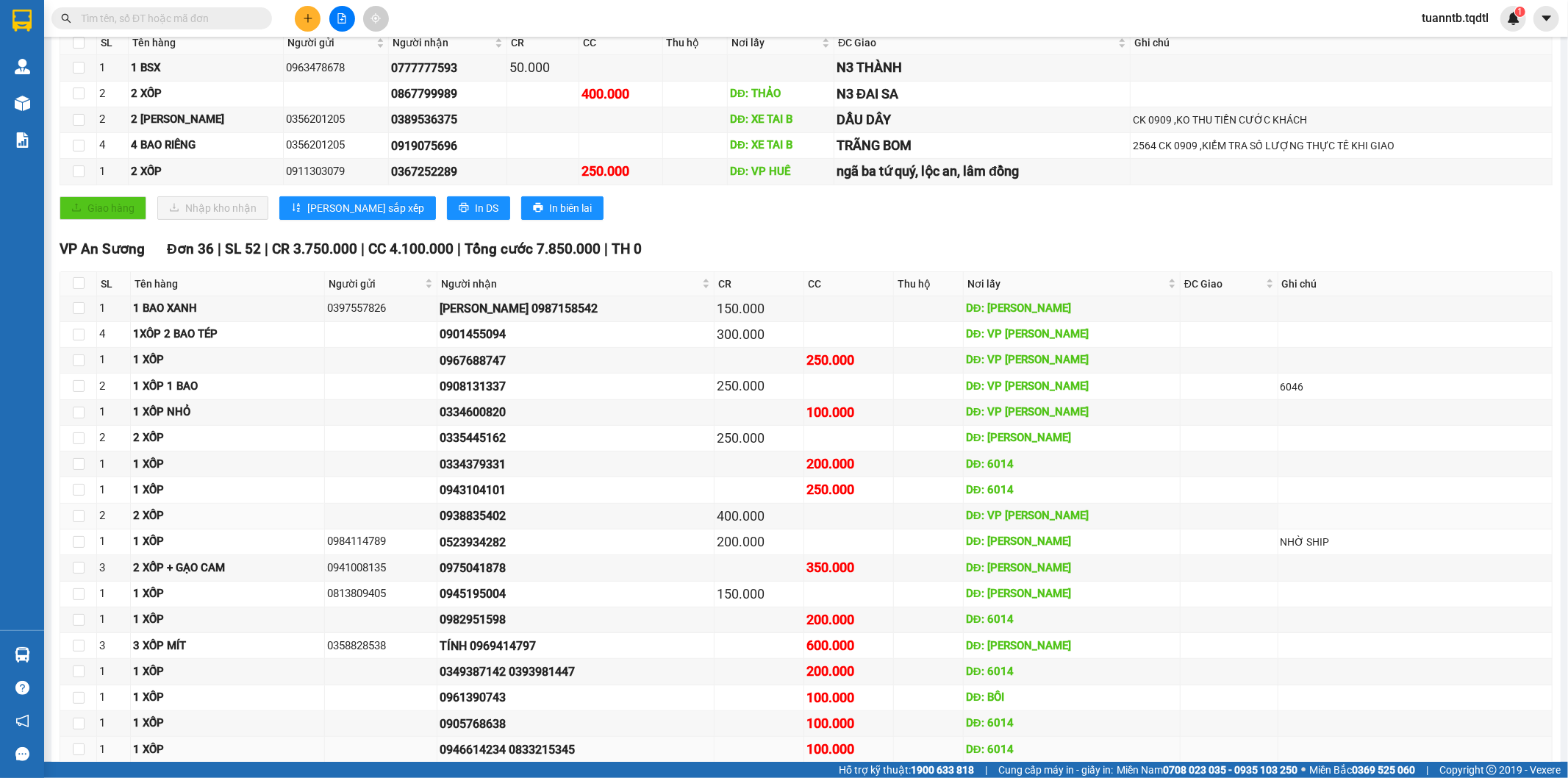
scroll to position [172, 0]
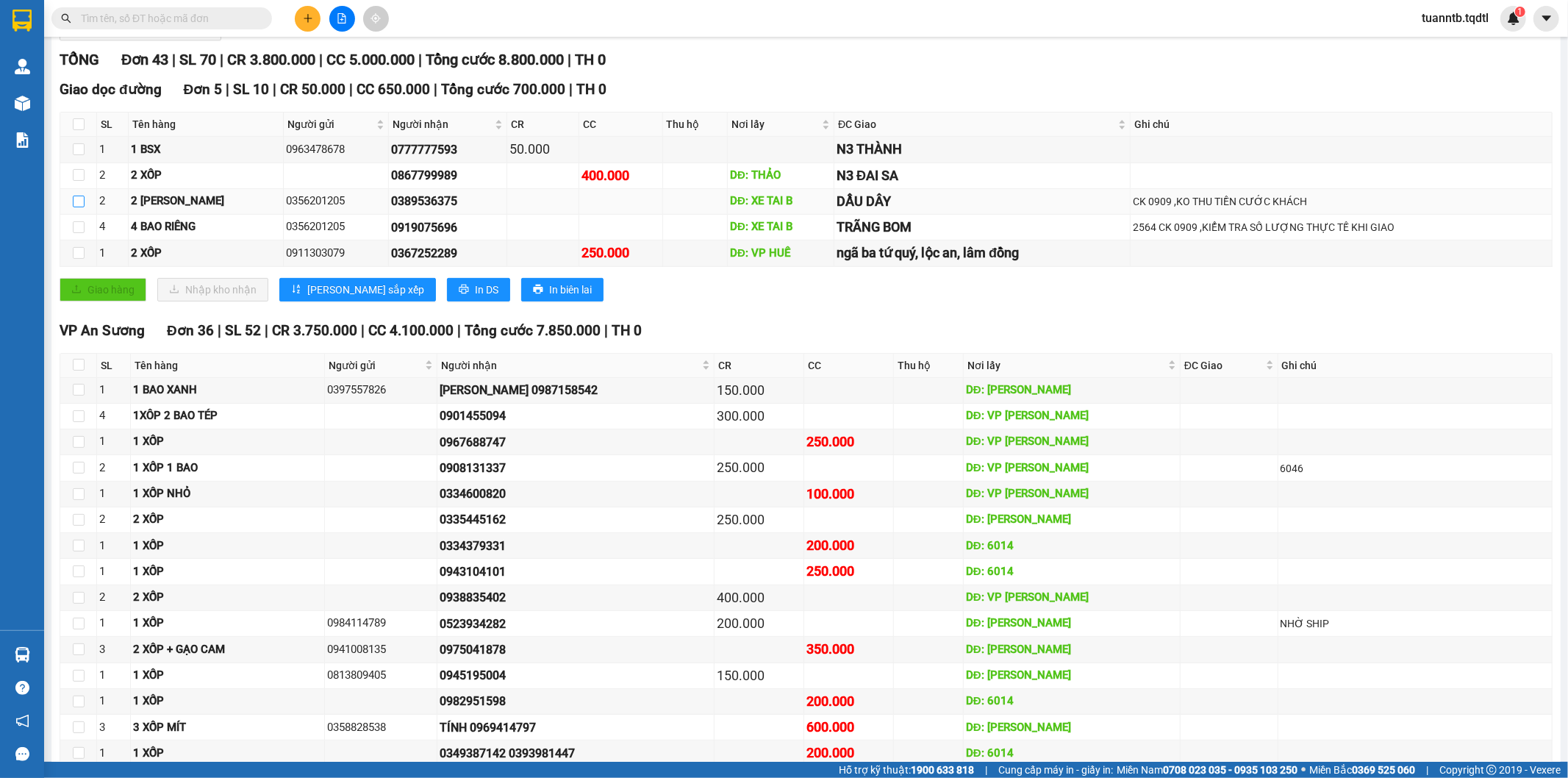
click at [77, 195] on input "checkbox" at bounding box center [79, 201] width 12 height 12
checkbox input "true"
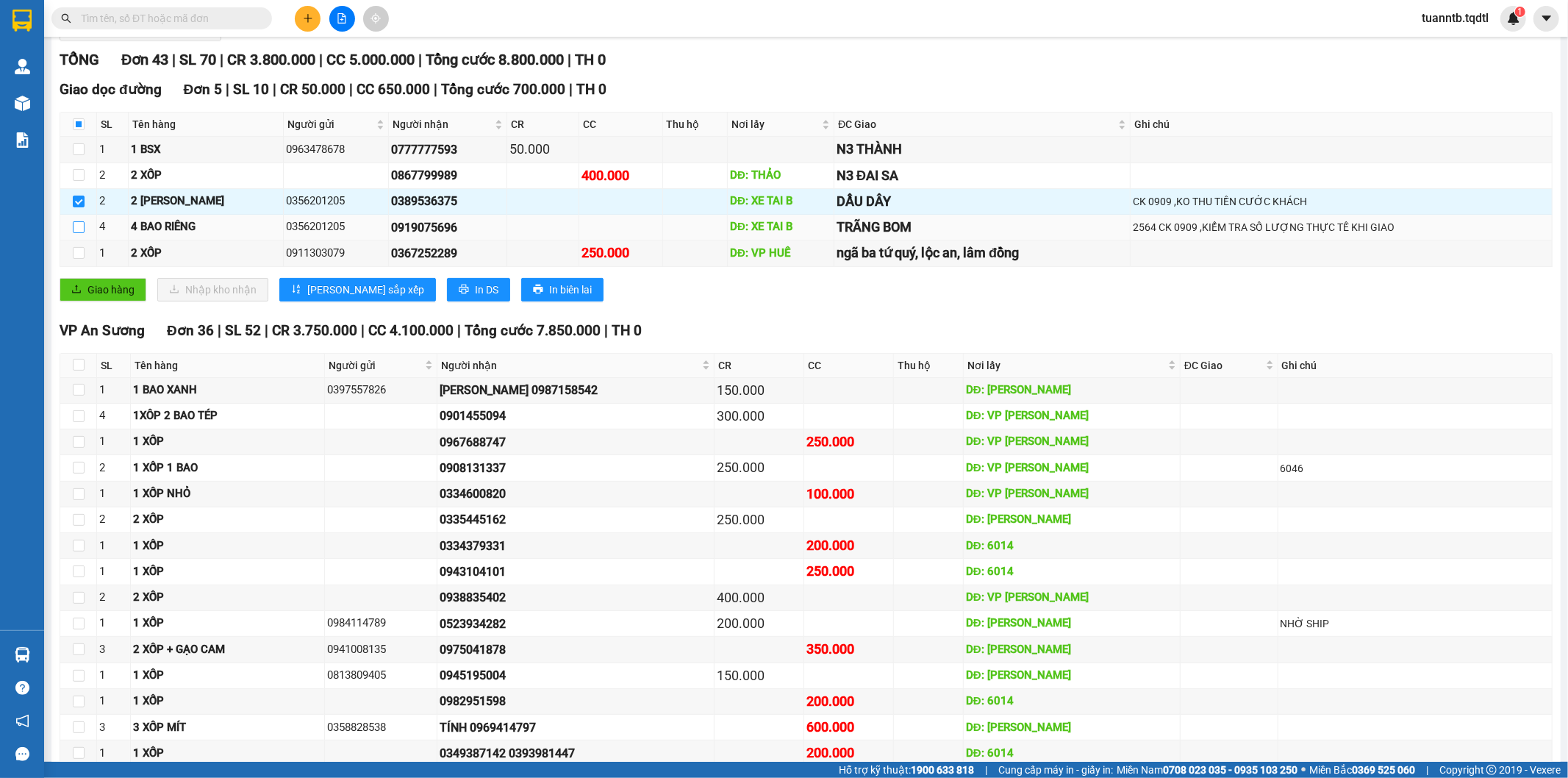
click at [83, 222] on input "checkbox" at bounding box center [79, 227] width 12 height 12
checkbox input "true"
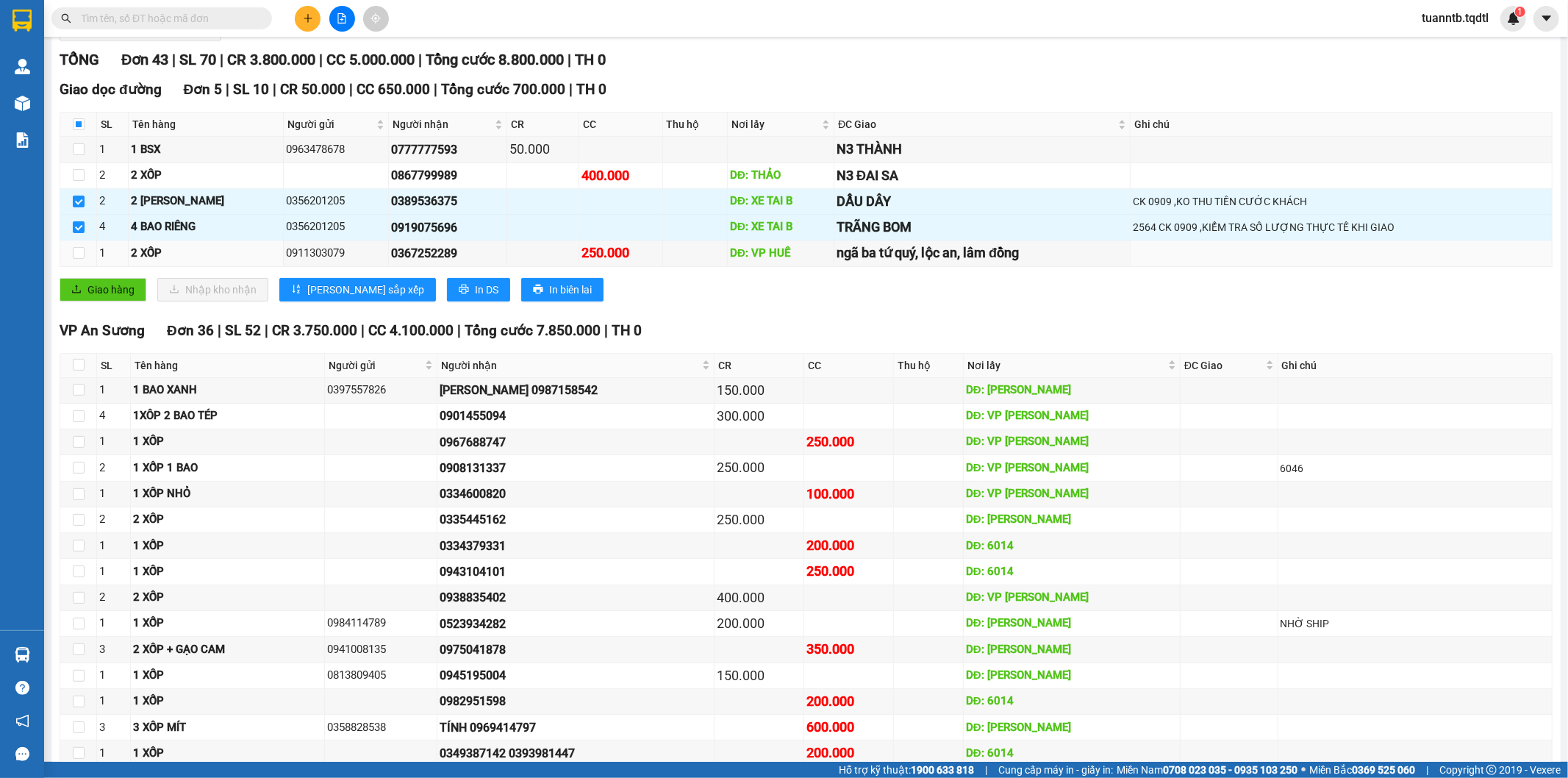
scroll to position [0, 0]
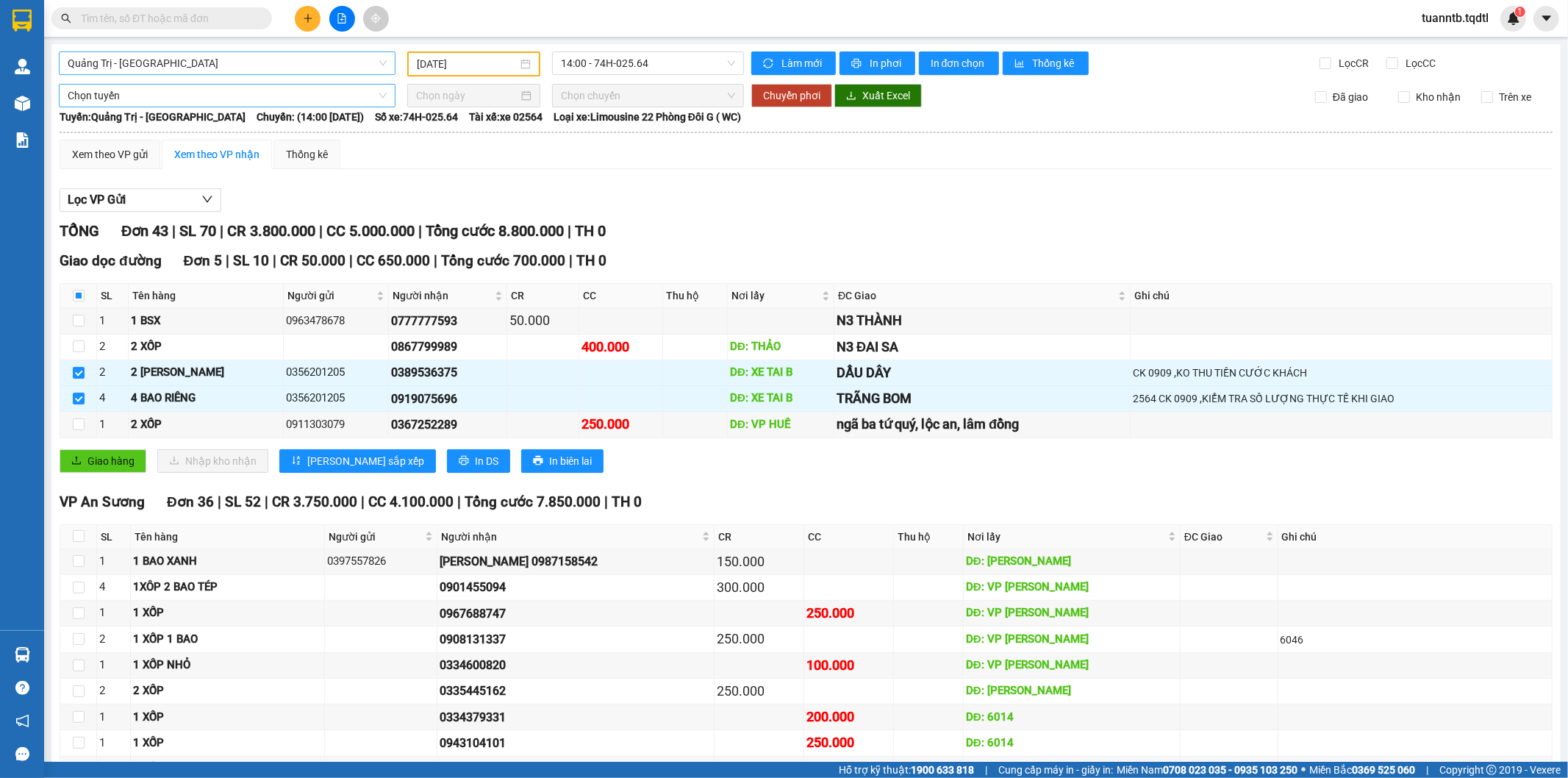
click at [250, 88] on span "Chọn tuyến" at bounding box center [227, 96] width 319 height 22
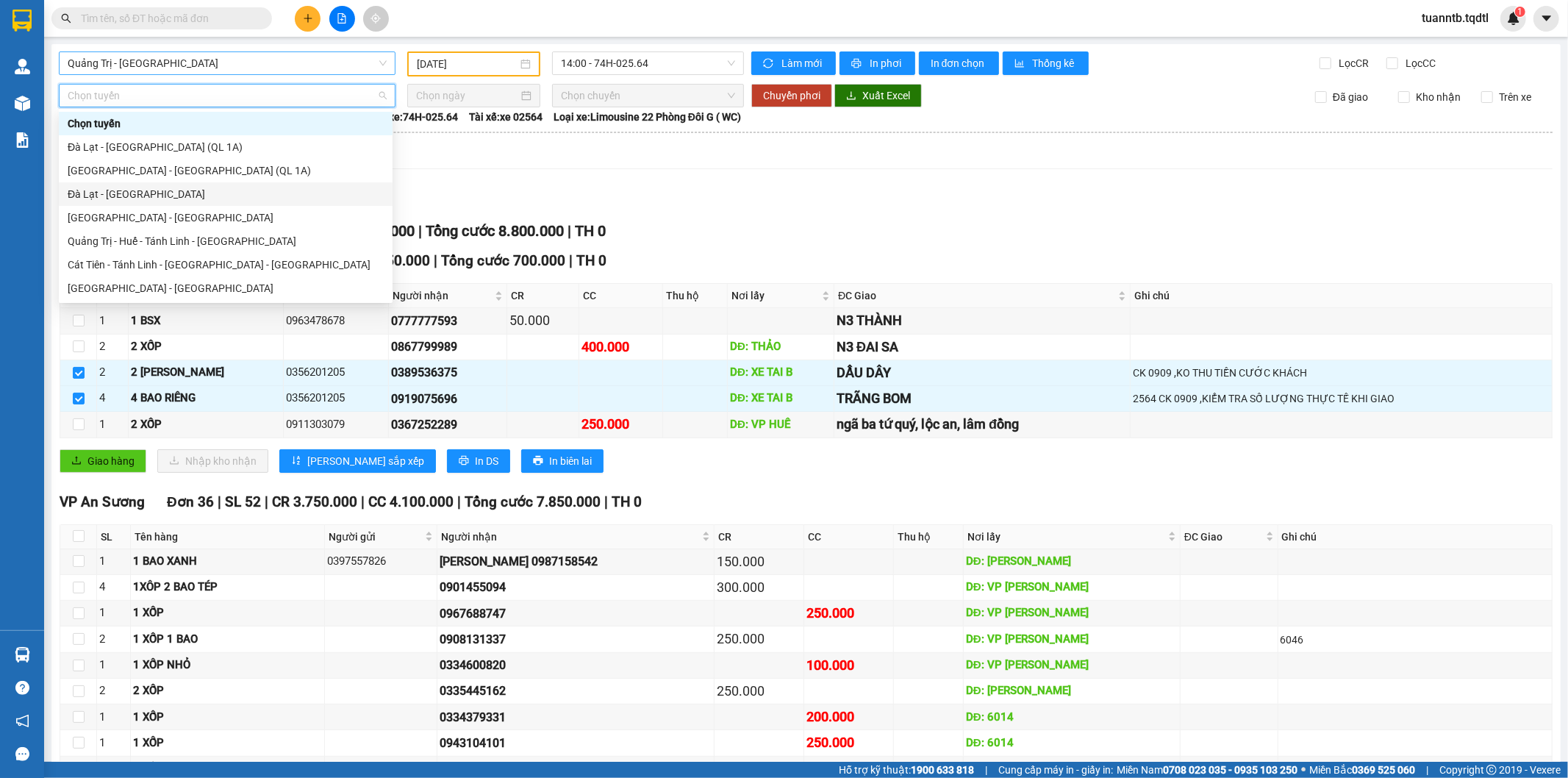
click at [152, 192] on div "Đà Lạt - [GEOGRAPHIC_DATA]" at bounding box center [225, 194] width 316 height 16
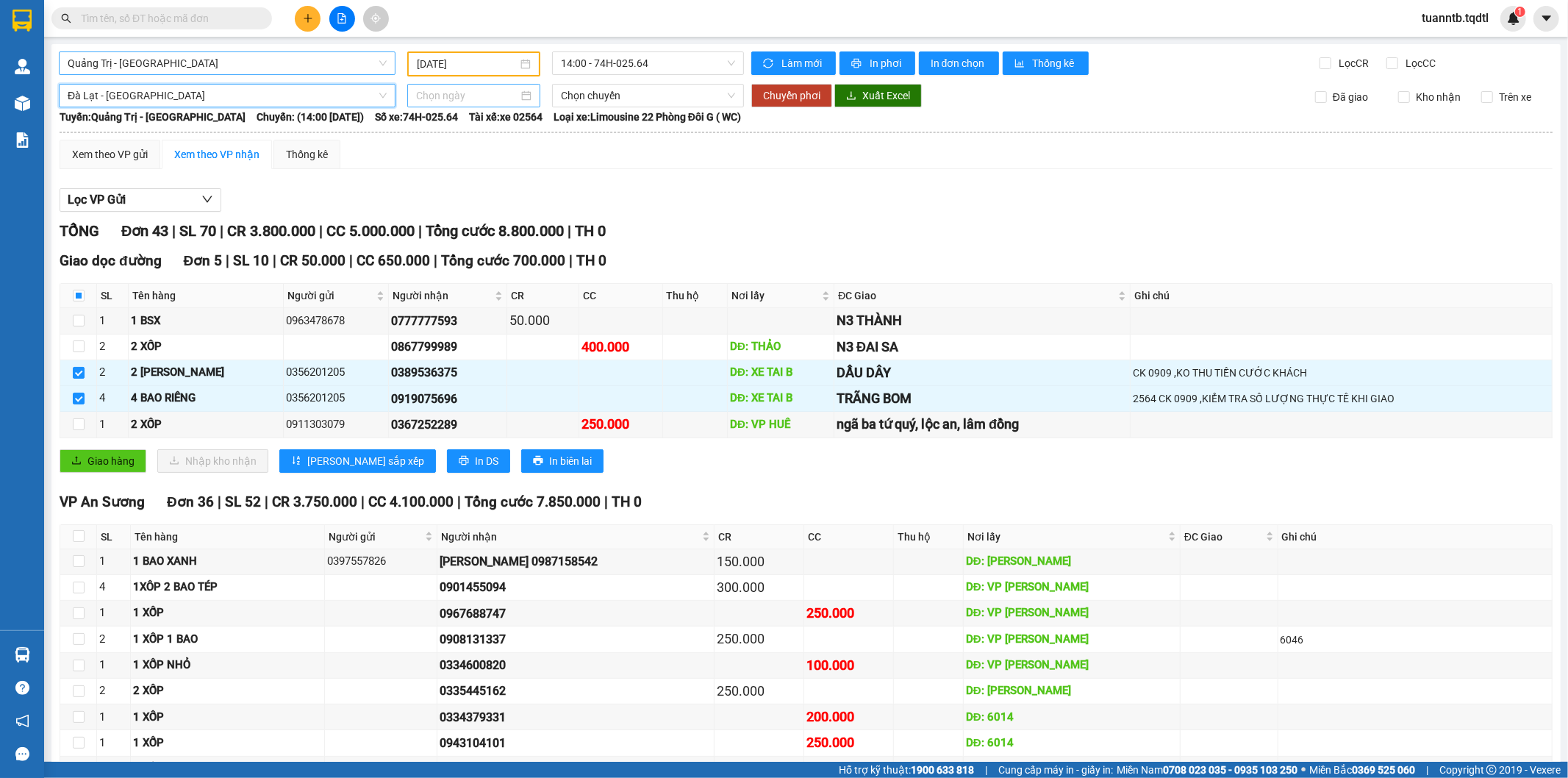
click at [468, 105] on div at bounding box center [473, 96] width 133 height 24
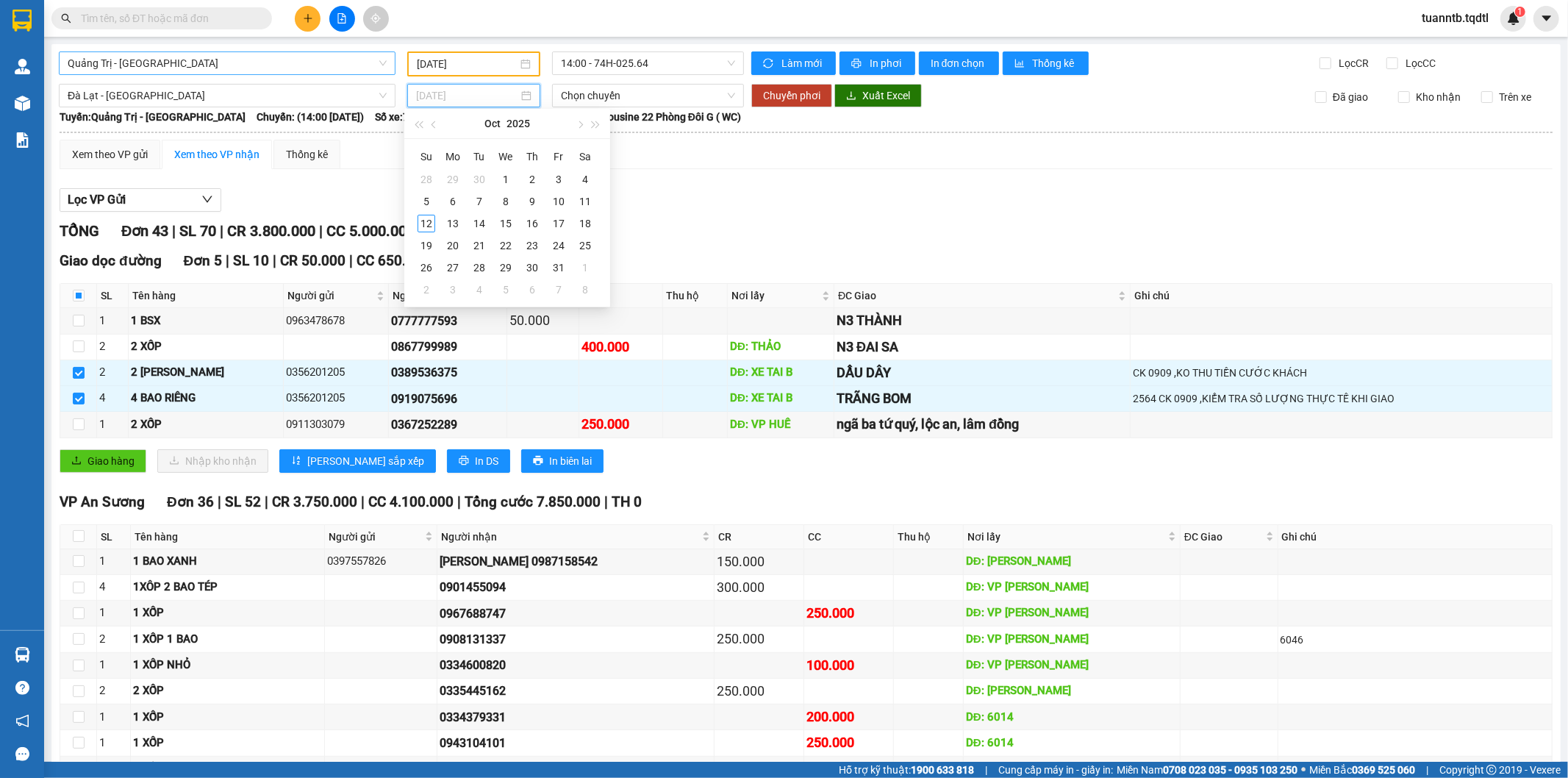
type input "[DATE]"
click at [426, 222] on div "12" at bounding box center [426, 223] width 18 height 18
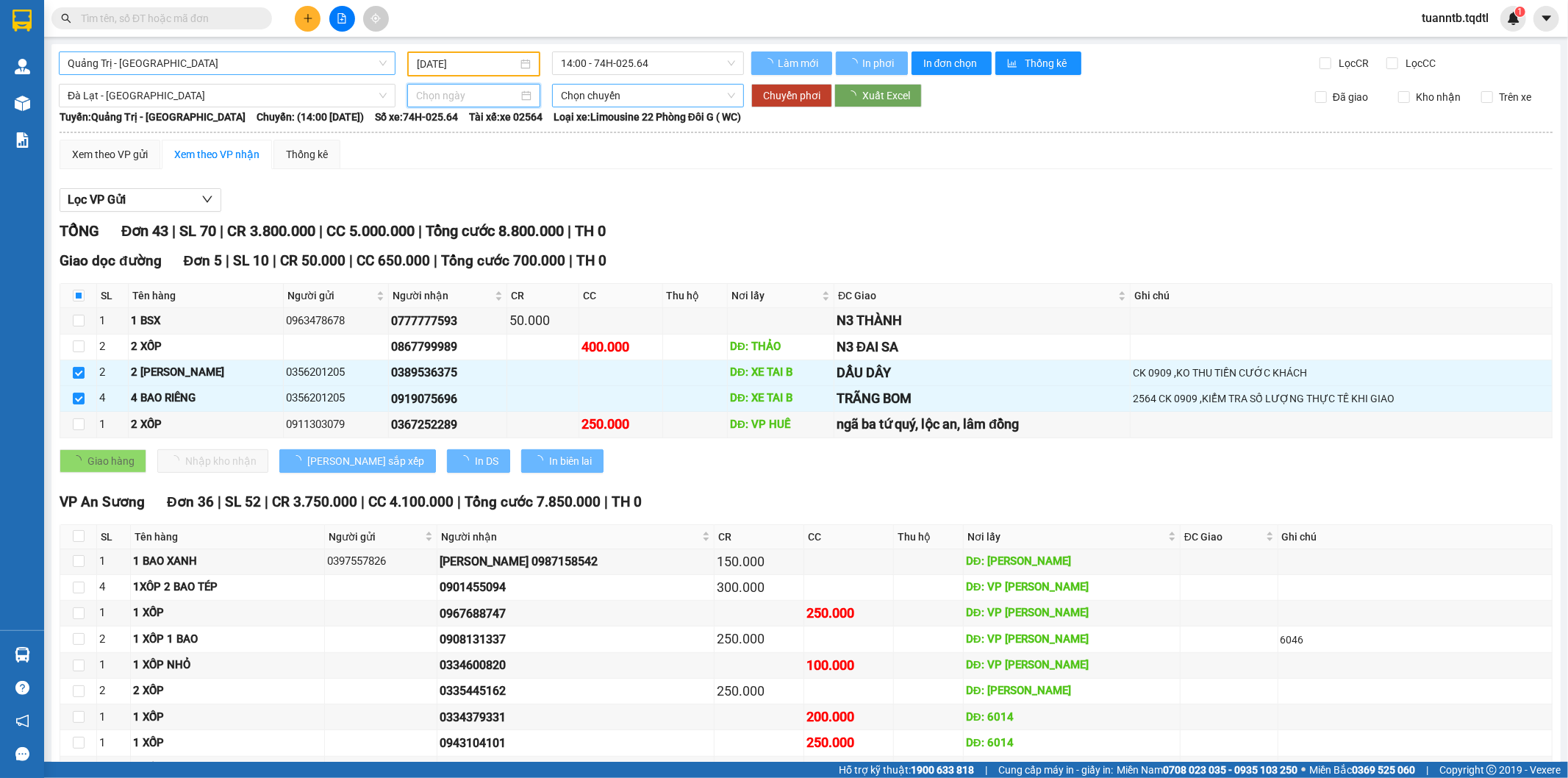
type input "[DATE]"
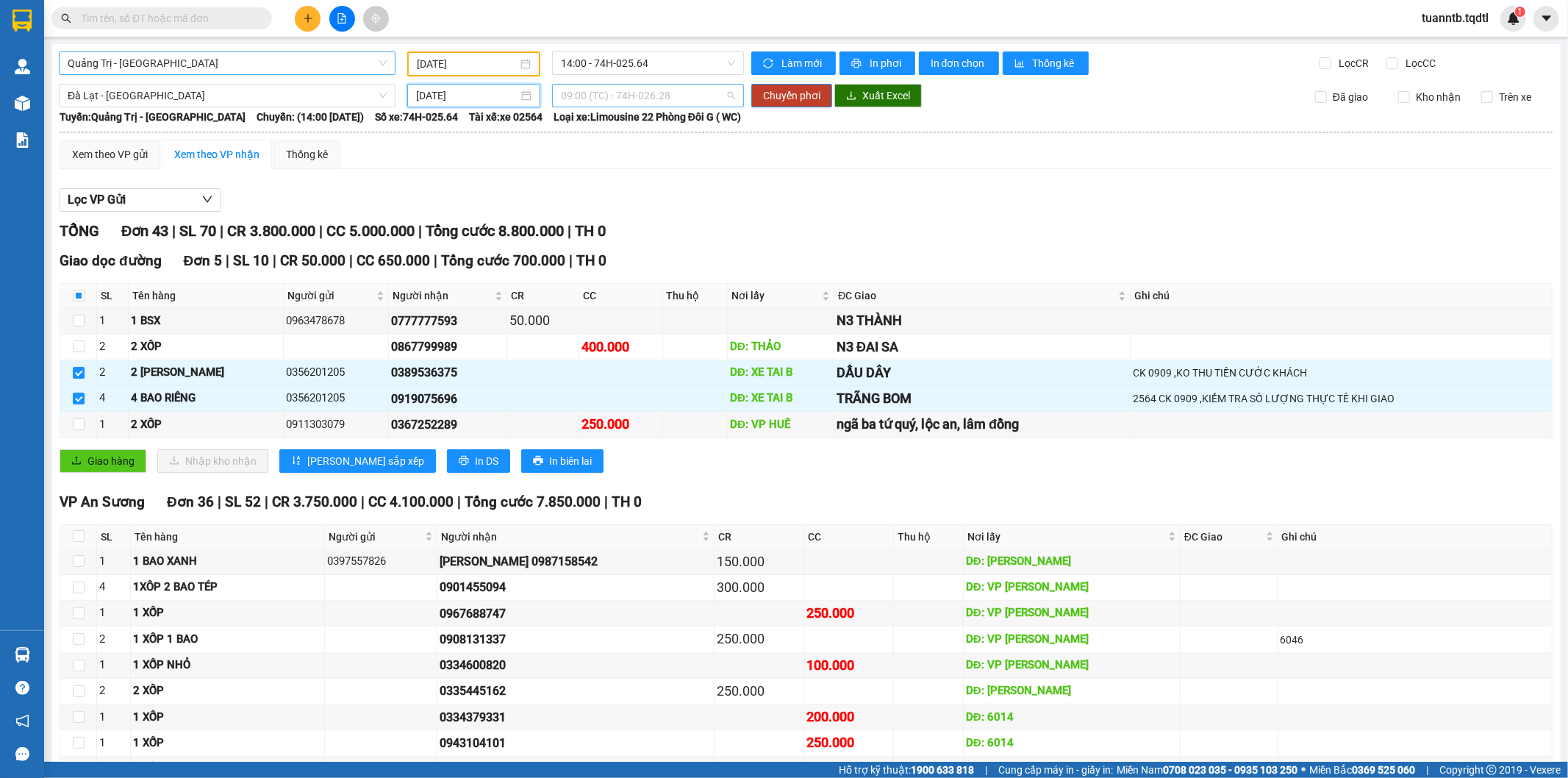
click at [635, 97] on span "09:00 (TC) - 74H-026.28" at bounding box center [647, 96] width 174 height 22
click at [640, 104] on span "09:00 (TC) - 74H-026.28" at bounding box center [647, 96] width 174 height 22
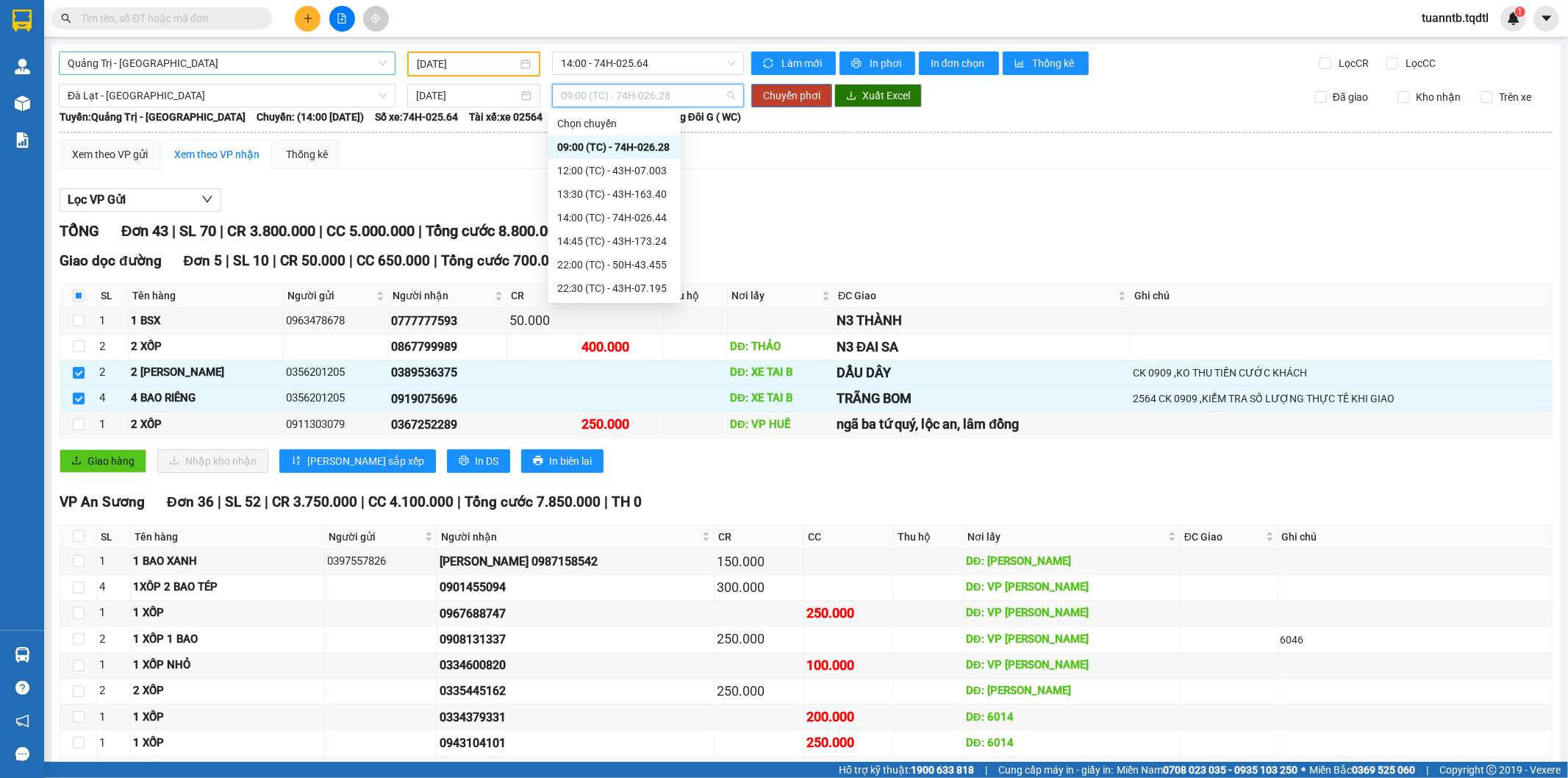
click at [652, 152] on div "09:00 (TC) - 74H-026.28" at bounding box center [613, 147] width 115 height 16
